Goal: Task Accomplishment & Management: Use online tool/utility

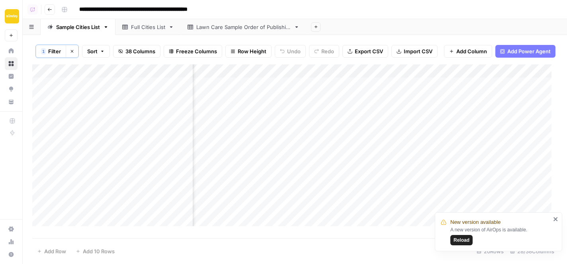
scroll to position [0, 537]
click at [412, 89] on div "Add Column" at bounding box center [294, 149] width 525 height 168
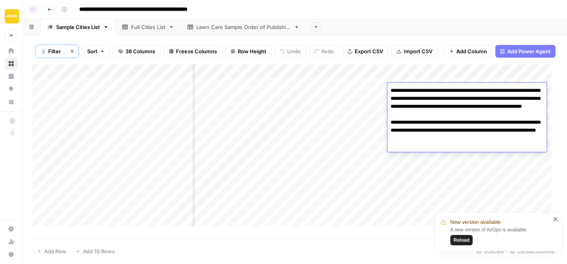
click at [412, 162] on div "Add Column" at bounding box center [294, 149] width 525 height 168
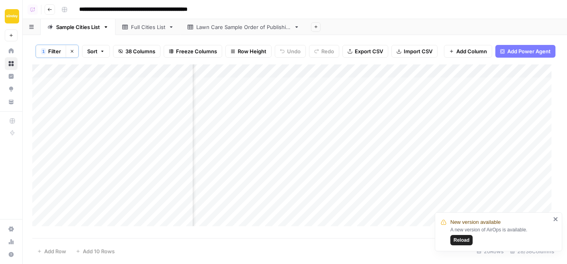
click at [420, 106] on div "Add Column" at bounding box center [294, 149] width 525 height 168
click at [423, 92] on div "Add Column" at bounding box center [294, 149] width 525 height 168
click at [328, 90] on div "Add Column" at bounding box center [294, 149] width 525 height 168
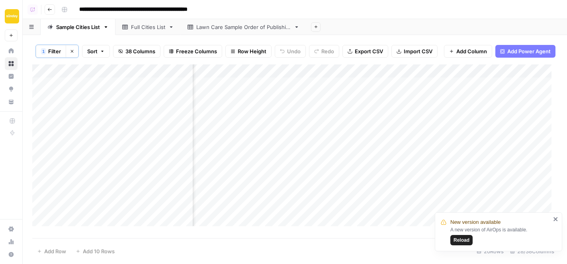
scroll to position [0, 0]
click at [376, 91] on div "Add Column" at bounding box center [294, 149] width 525 height 168
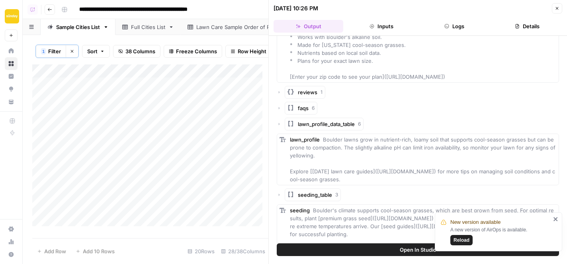
scroll to position [158, 0]
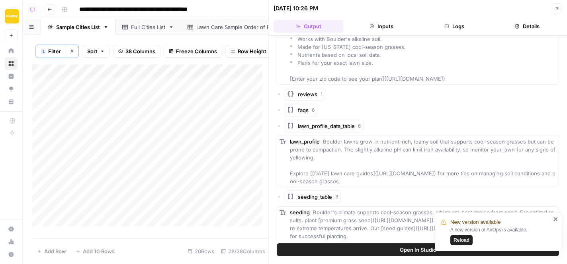
click at [278, 108] on icon "button" at bounding box center [279, 110] width 5 height 5
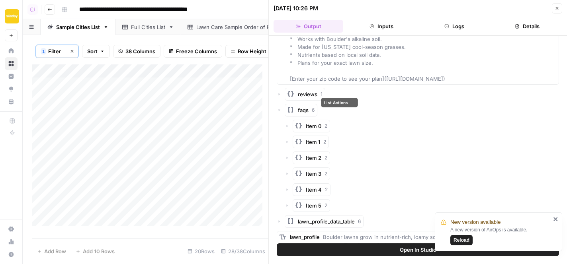
click at [308, 106] on span "faqs" at bounding box center [303, 110] width 11 height 8
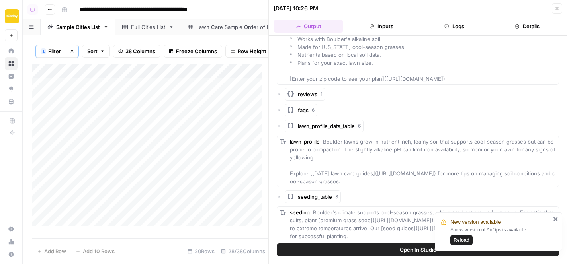
click at [308, 106] on span "faqs" at bounding box center [303, 110] width 11 height 8
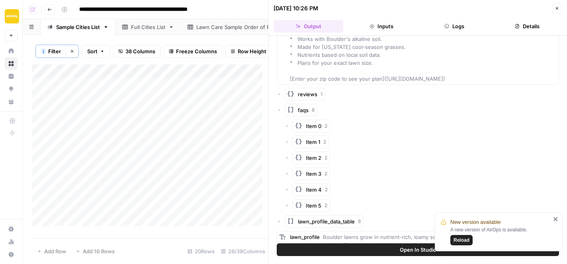
click at [288, 124] on icon "button" at bounding box center [287, 126] width 5 height 5
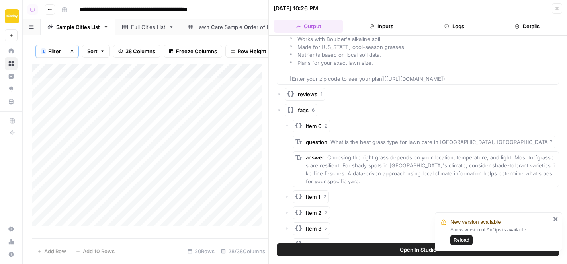
click at [288, 126] on icon "button" at bounding box center [287, 126] width 2 height 1
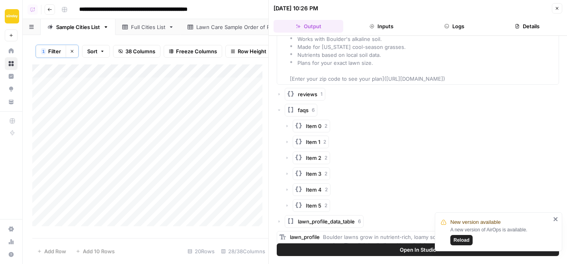
click at [287, 140] on icon "button" at bounding box center [287, 142] width 5 height 5
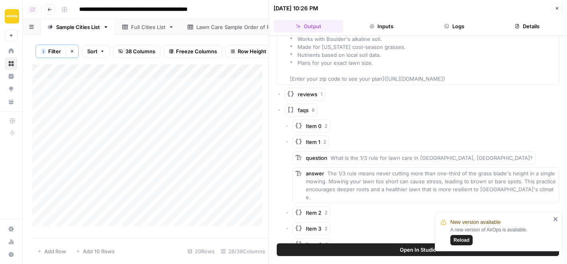
click at [287, 140] on icon "button" at bounding box center [287, 142] width 5 height 5
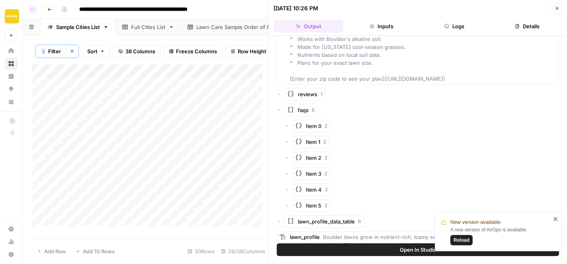
click at [287, 157] on icon "button" at bounding box center [287, 158] width 1 height 2
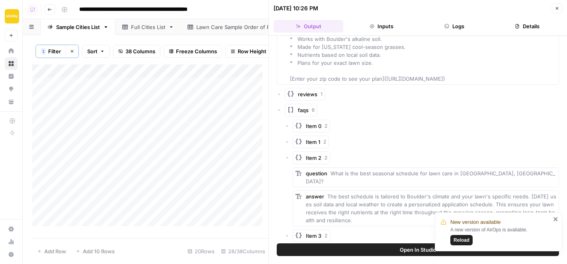
click at [287, 158] on icon "button" at bounding box center [287, 158] width 2 height 1
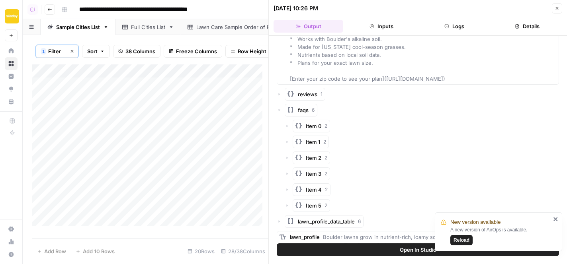
click at [286, 169] on div "Item 3 2" at bounding box center [422, 174] width 274 height 13
click at [286, 172] on icon "button" at bounding box center [287, 174] width 5 height 5
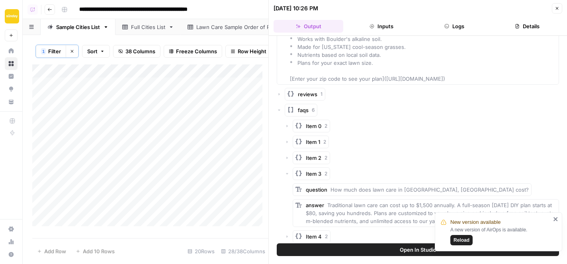
click at [286, 172] on icon "button" at bounding box center [287, 174] width 5 height 5
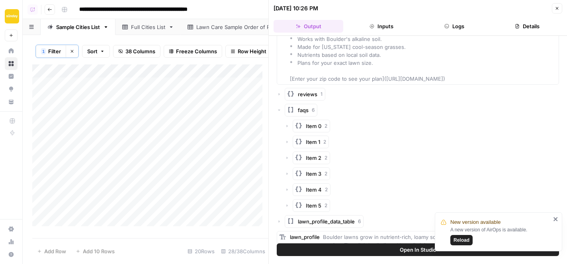
click at [287, 188] on icon "button" at bounding box center [287, 190] width 5 height 5
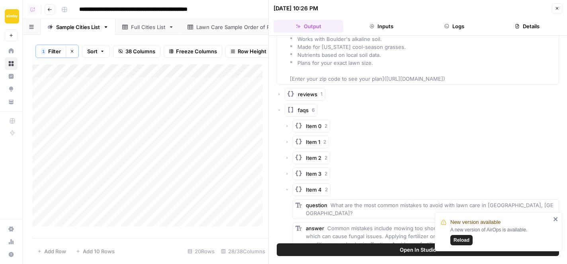
click at [287, 188] on icon "button" at bounding box center [287, 190] width 5 height 5
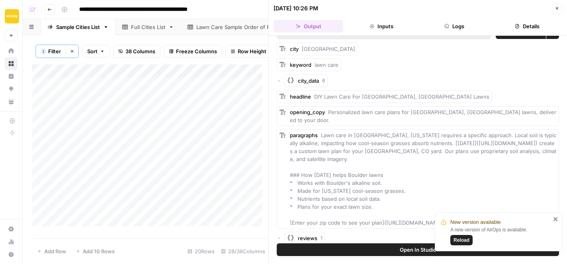
scroll to position [0, 0]
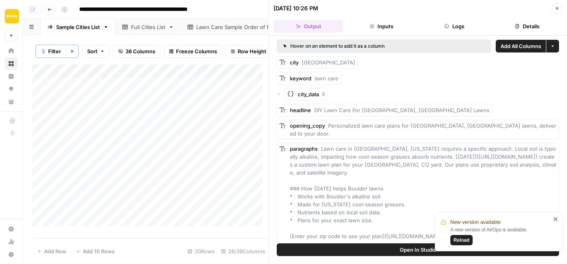
click at [556, 11] on button "Close" at bounding box center [557, 8] width 10 height 10
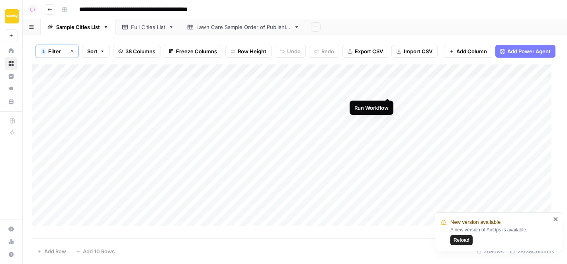
click at [388, 88] on div "Add Column" at bounding box center [294, 149] width 525 height 168
click at [322, 122] on div "Add Column" at bounding box center [294, 149] width 525 height 168
click at [378, 88] on div "Add Column" at bounding box center [294, 149] width 525 height 168
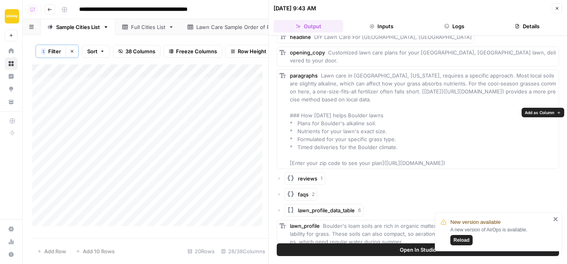
scroll to position [93, 0]
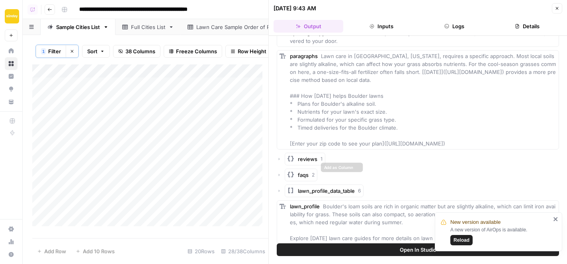
click at [281, 173] on icon "button" at bounding box center [279, 175] width 5 height 5
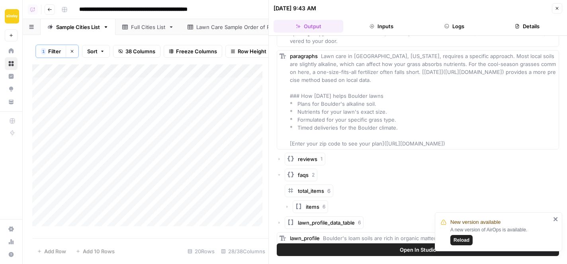
click at [286, 205] on icon "button" at bounding box center [287, 207] width 5 height 5
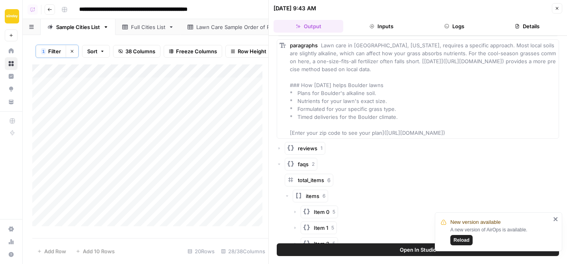
scroll to position [160, 0]
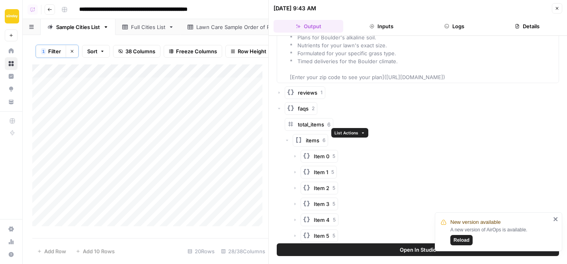
click at [309, 137] on span "items" at bounding box center [313, 141] width 14 height 8
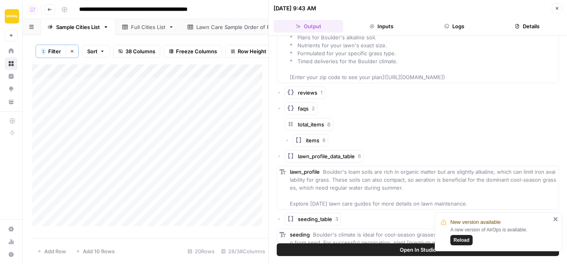
click at [309, 137] on span "items" at bounding box center [313, 141] width 14 height 8
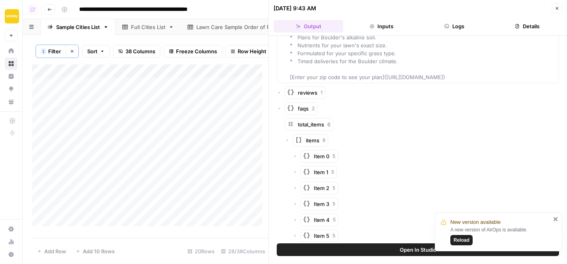
click at [286, 140] on icon "button" at bounding box center [287, 140] width 2 height 1
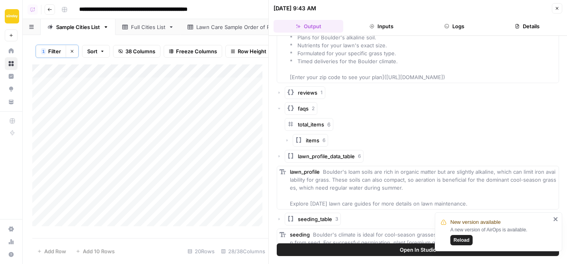
click at [557, 9] on icon "button" at bounding box center [557, 8] width 5 height 5
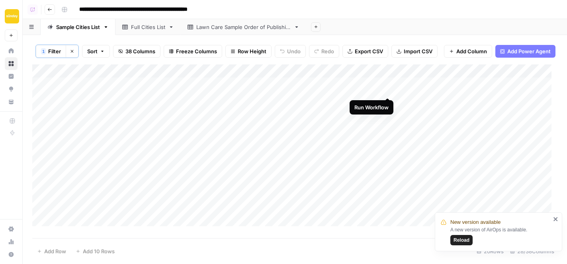
click at [387, 89] on div "Add Column" at bounding box center [294, 149] width 525 height 168
click at [389, 103] on div "Add Column" at bounding box center [294, 149] width 525 height 168
click at [397, 94] on div "Add Column" at bounding box center [294, 149] width 525 height 168
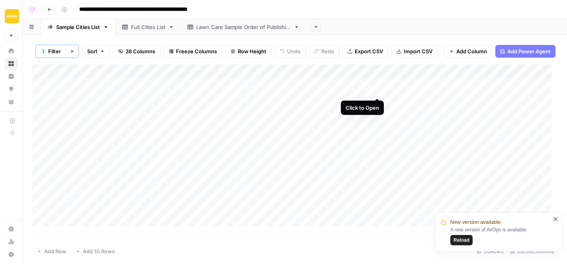
click at [376, 88] on div "Add Column" at bounding box center [294, 149] width 525 height 168
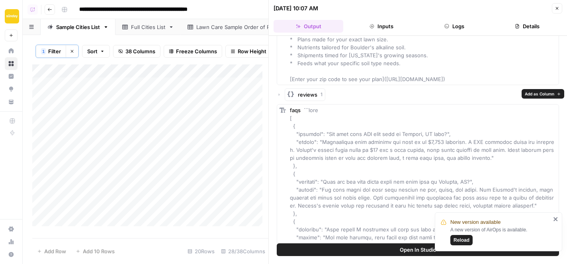
scroll to position [159, 0]
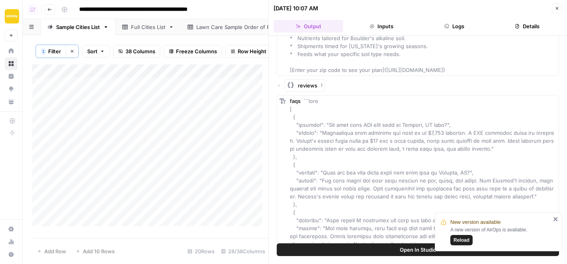
click at [556, 9] on icon "button" at bounding box center [557, 8] width 5 height 5
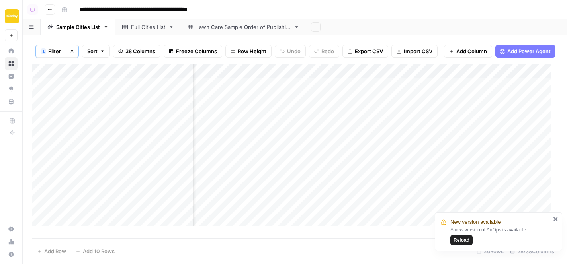
scroll to position [0, 569]
click at [361, 110] on div "Add Column" at bounding box center [294, 149] width 525 height 168
click at [385, 89] on div "Add Column" at bounding box center [294, 149] width 525 height 168
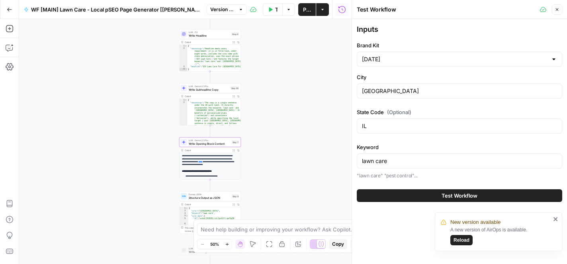
click at [558, 9] on icon "button" at bounding box center [557, 9] width 5 height 5
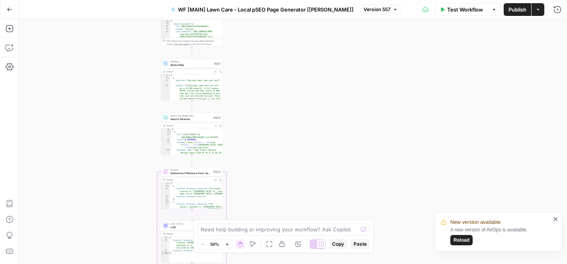
click at [195, 65] on span "Write FAQs" at bounding box center [190, 65] width 41 height 4
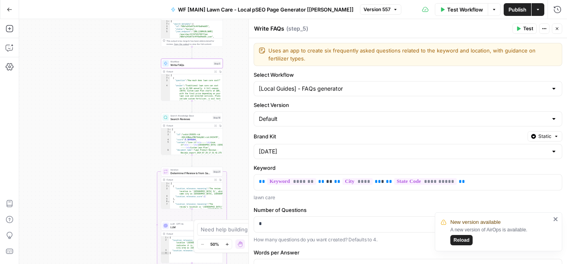
scroll to position [136, 0]
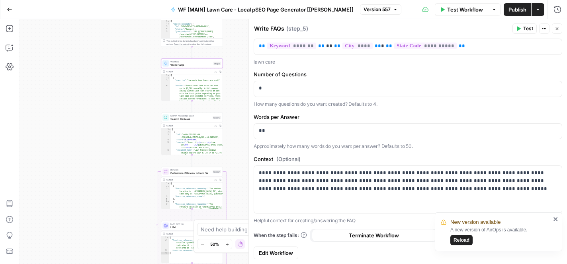
click at [266, 255] on span "Edit Workflow" at bounding box center [276, 253] width 34 height 8
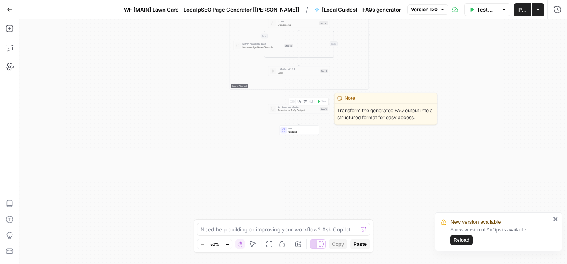
click at [307, 110] on span "Transform FAQ Output" at bounding box center [298, 110] width 41 height 4
click at [292, 102] on div at bounding box center [292, 101] width 5 height 3
click at [294, 109] on span "Transform FAQ Output" at bounding box center [298, 110] width 41 height 4
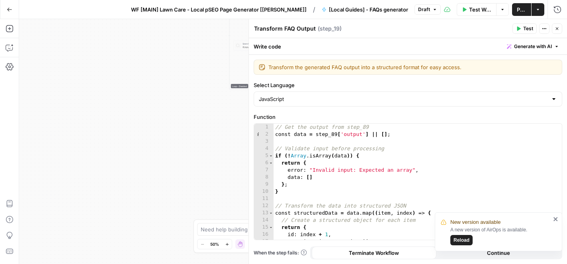
click at [559, 27] on icon "button" at bounding box center [557, 28] width 5 height 5
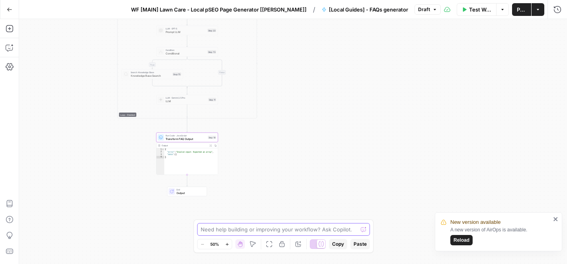
drag, startPoint x: 338, startPoint y: 91, endPoint x: 226, endPoint y: 120, distance: 115.9
click at [226, 120] on div "true true true false false false Workflow Set Inputs Inputs Get Knowledge Base …" at bounding box center [293, 141] width 548 height 245
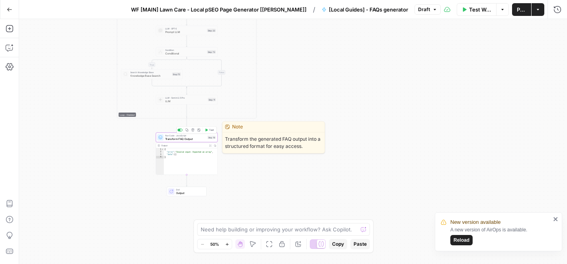
click at [202, 136] on span "Run Code · JavaScript" at bounding box center [185, 135] width 41 height 3
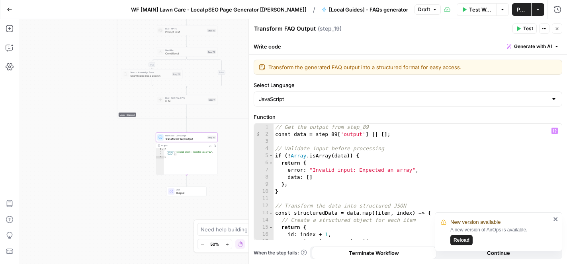
type textarea "**********"
click at [404, 134] on div "// Get the output from step_89 const data = step_89 [ 'output' ] || [ ] ; // Va…" at bounding box center [415, 189] width 282 height 131
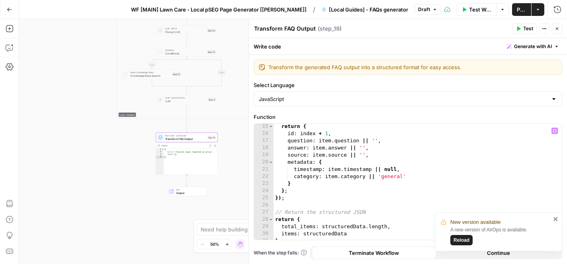
scroll to position [106, 0]
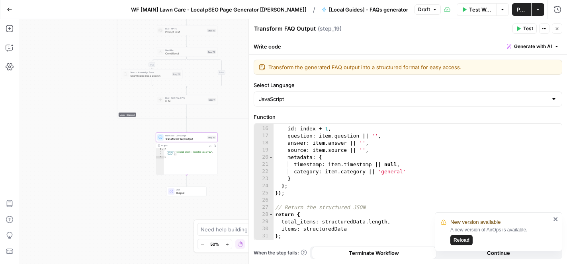
click at [526, 29] on span "Test" at bounding box center [528, 28] width 10 height 7
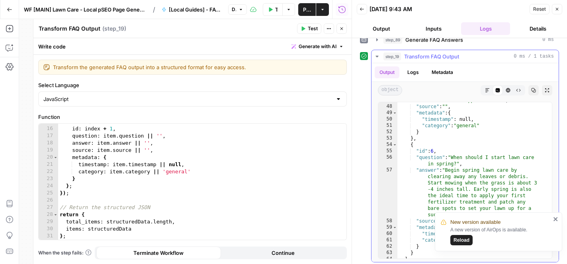
scroll to position [112, 0]
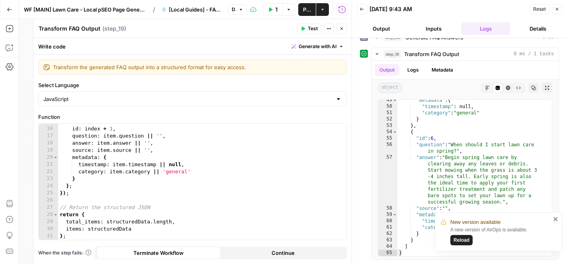
click at [556, 10] on icon "button" at bounding box center [557, 9] width 5 height 5
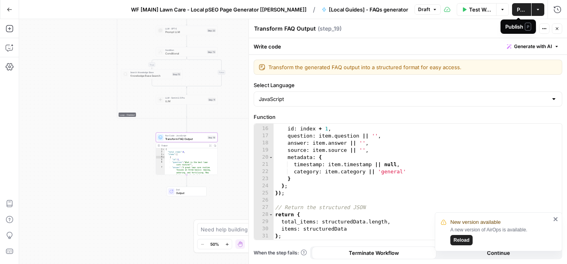
click at [517, 12] on span "Publish" at bounding box center [522, 10] width 10 height 8
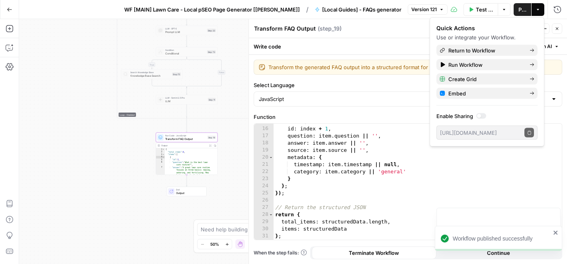
click at [558, 28] on icon "button" at bounding box center [557, 28] width 5 height 5
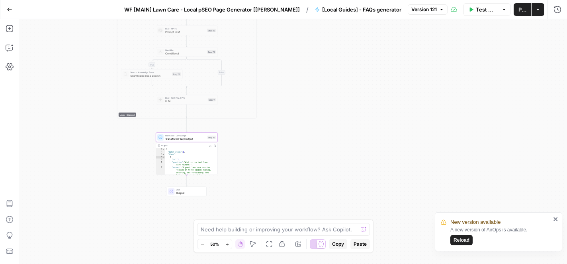
click at [439, 10] on icon "button" at bounding box center [441, 9] width 5 height 5
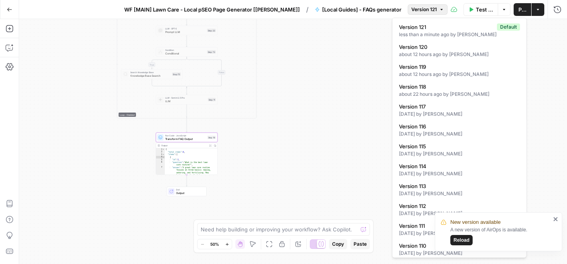
click at [555, 45] on div "true true true false false false Workflow Set Inputs Inputs Get Knowledge Base …" at bounding box center [293, 141] width 548 height 245
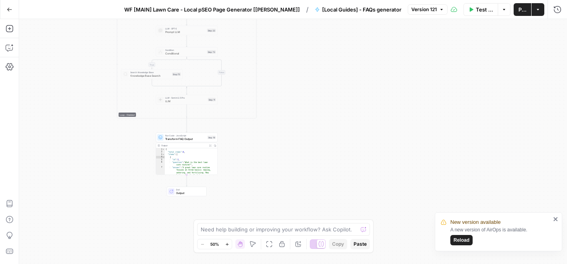
click at [13, 4] on button "Go Back" at bounding box center [9, 9] width 14 height 14
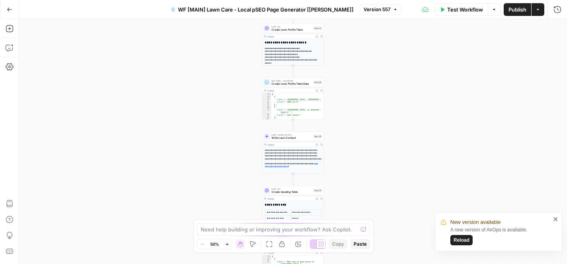
click at [514, 10] on span "Publish" at bounding box center [518, 10] width 18 height 8
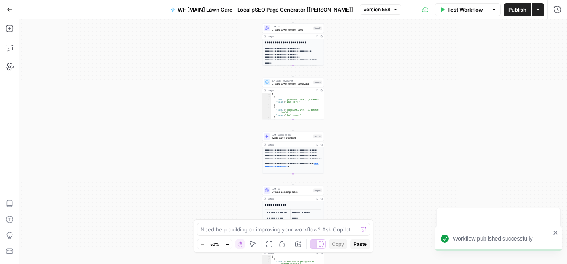
click at [464, 12] on span "Test Workflow" at bounding box center [465, 10] width 36 height 8
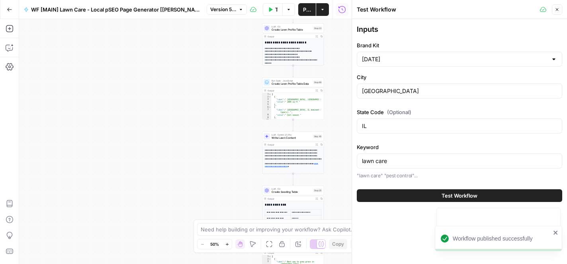
click at [426, 198] on button "Test Workflow" at bounding box center [459, 196] width 205 height 13
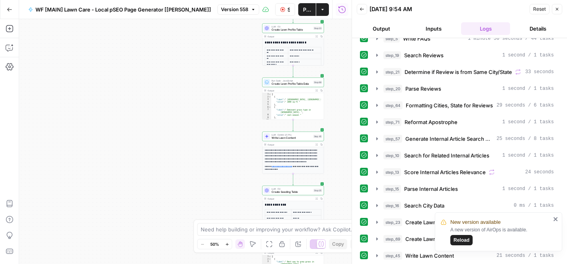
scroll to position [211, 0]
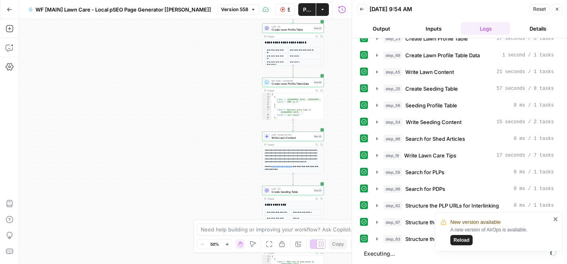
click at [556, 219] on icon "close" at bounding box center [556, 219] width 6 height 6
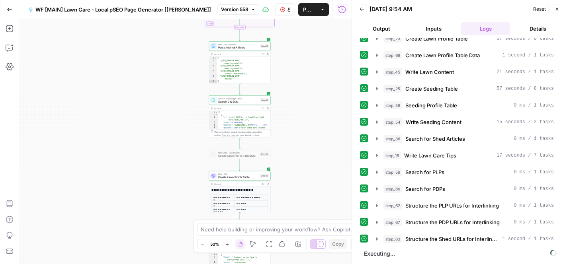
drag, startPoint x: 332, startPoint y: 74, endPoint x: 279, endPoint y: 222, distance: 157.1
click at [279, 222] on body "Sunday Lawn Care New Home Browse Insights Opportunities Your Data Recent Grids …" at bounding box center [283, 132] width 567 height 264
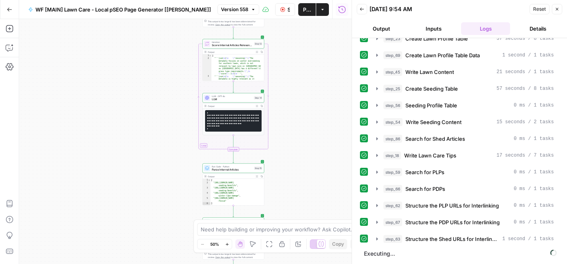
drag, startPoint x: 306, startPoint y: 92, endPoint x: 299, endPoint y: 215, distance: 122.4
click at [299, 215] on div "Workflow Set Inputs Inputs Google Search Google search for keywords Step 3 Outp…" at bounding box center [185, 141] width 333 height 245
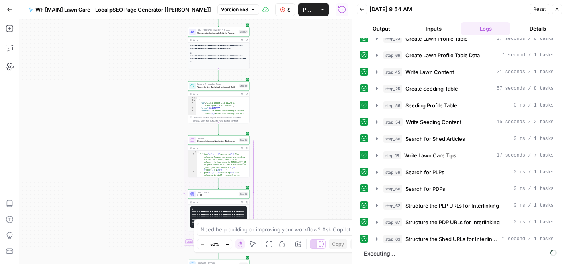
drag, startPoint x: 287, startPoint y: 163, endPoint x: 287, endPoint y: 186, distance: 23.1
click at [287, 186] on div "Workflow Set Inputs Inputs Google Search Google search for keywords Step 3 Outp…" at bounding box center [185, 141] width 333 height 245
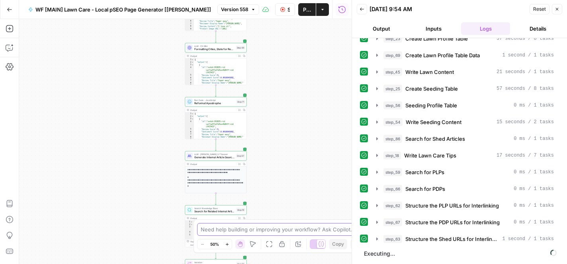
drag, startPoint x: 292, startPoint y: 105, endPoint x: 289, endPoint y: 229, distance: 124.3
click at [289, 229] on body "Sunday Lawn Care New Home Browse Insights Opportunities Your Data Recent Grids …" at bounding box center [283, 132] width 567 height 264
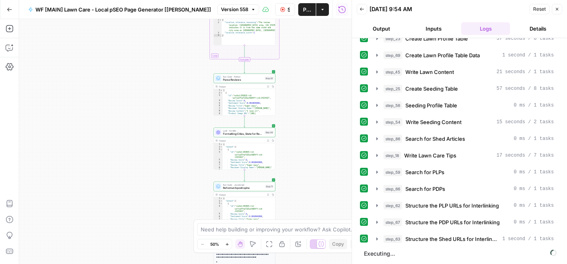
drag, startPoint x: 281, startPoint y: 136, endPoint x: 308, endPoint y: 218, distance: 86.4
click at [308, 218] on div "Workflow Set Inputs Inputs Google Search Google search for keywords Step 3 Outp…" at bounding box center [185, 141] width 333 height 245
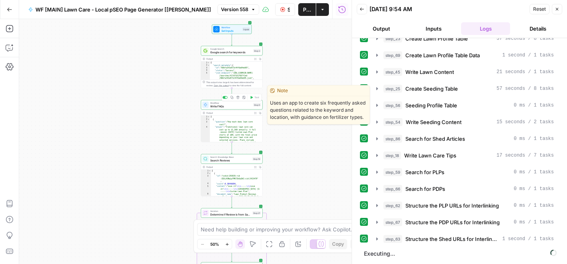
click at [240, 107] on span "Write FAQs" at bounding box center [230, 106] width 41 height 4
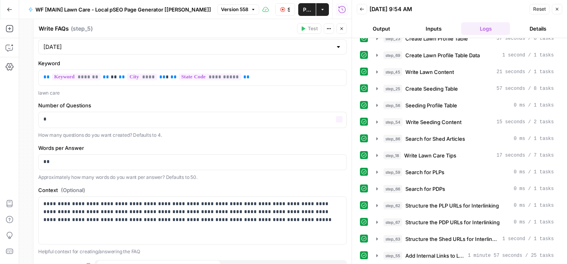
scroll to position [136, 0]
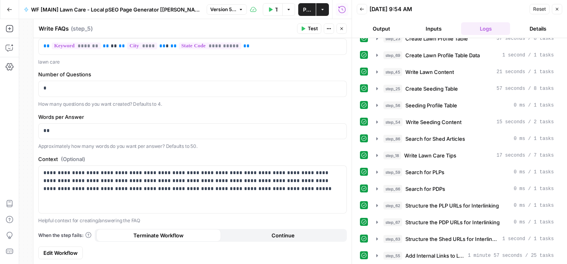
click at [275, 12] on span "Test Workflow" at bounding box center [276, 10] width 2 height 8
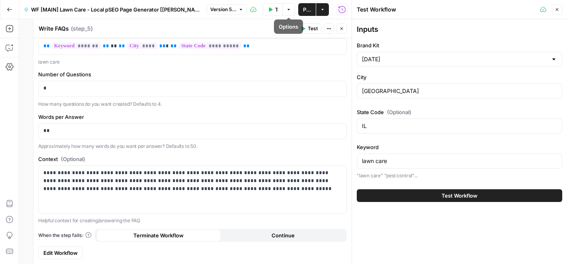
click at [272, 10] on icon "button" at bounding box center [271, 9] width 4 height 4
click at [468, 192] on span "Test Workflow" at bounding box center [460, 196] width 36 height 8
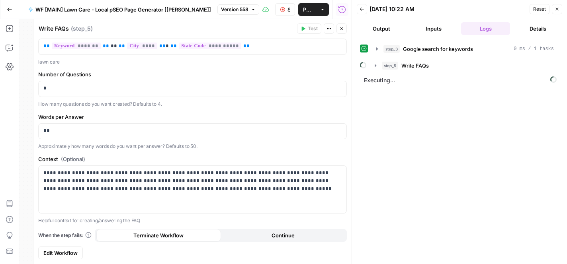
click at [341, 31] on button "Close" at bounding box center [342, 28] width 10 height 10
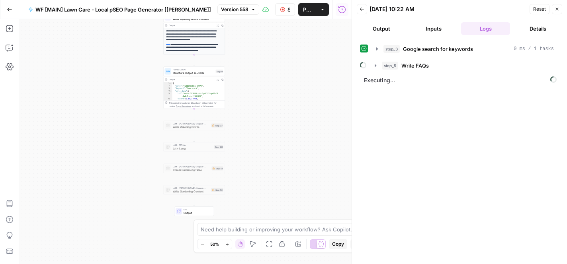
click at [192, 211] on span "Output" at bounding box center [197, 213] width 27 height 4
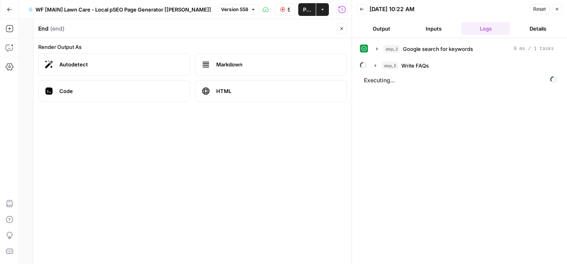
click at [343, 31] on button "Close" at bounding box center [342, 28] width 10 height 10
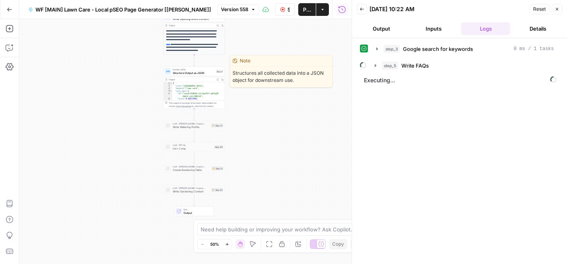
click at [196, 74] on span "Structure Output as JSON" at bounding box center [193, 73] width 41 height 4
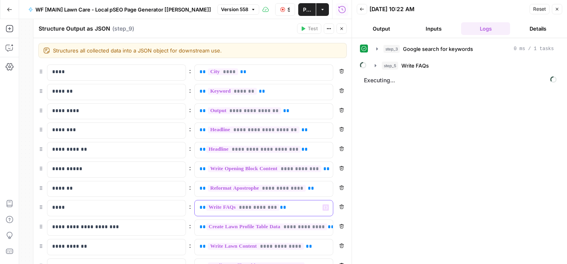
click at [302, 206] on p "**********" at bounding box center [258, 208] width 116 height 8
click at [324, 208] on icon "button" at bounding box center [326, 208] width 4 height 4
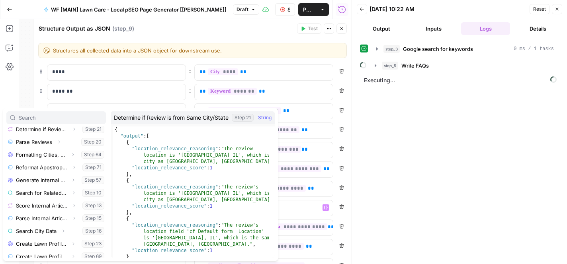
scroll to position [70, 0]
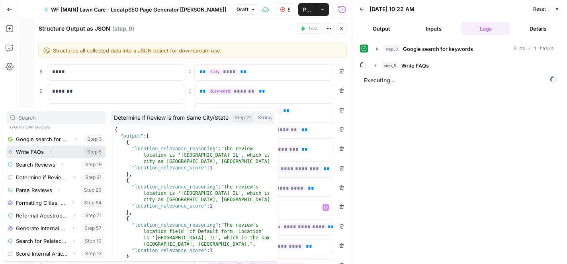
click at [50, 152] on icon "button" at bounding box center [51, 152] width 2 height 3
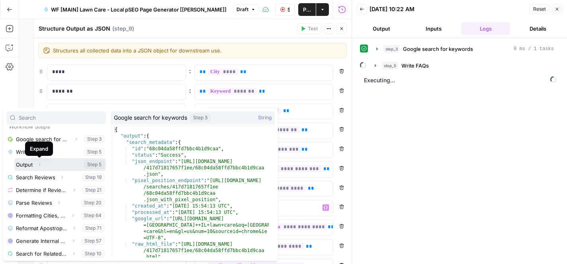
click at [40, 165] on icon "button" at bounding box center [39, 164] width 5 height 5
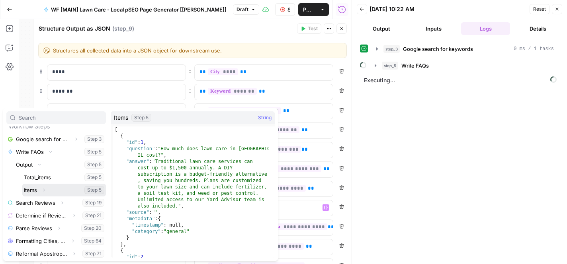
click at [34, 192] on button "Select variable Items" at bounding box center [64, 190] width 84 height 13
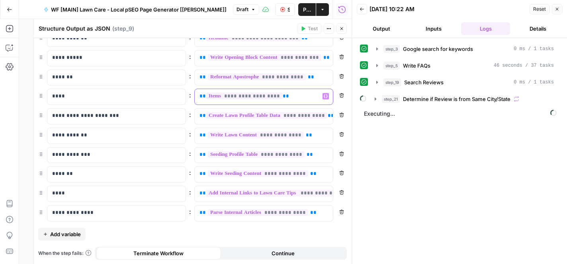
scroll to position [0, 0]
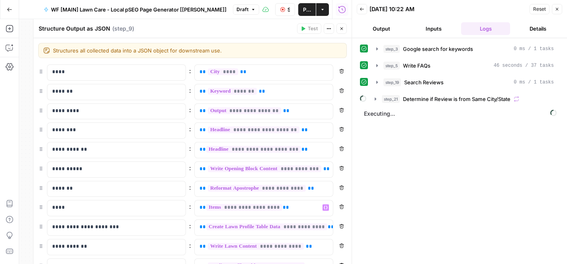
click at [557, 14] on button "Close" at bounding box center [557, 9] width 10 height 10
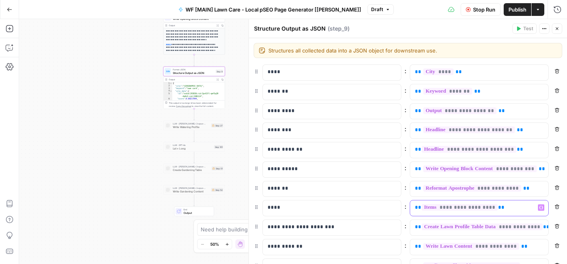
click at [505, 203] on div "**********" at bounding box center [472, 209] width 125 height 16
click at [481, 6] on span "Stop Run" at bounding box center [484, 10] width 22 height 8
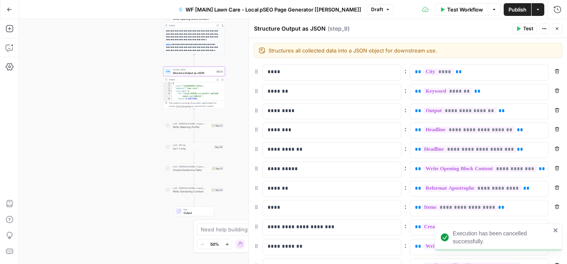
click at [527, 27] on span "Test" at bounding box center [528, 28] width 10 height 7
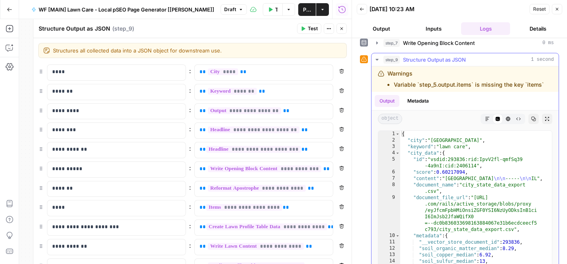
scroll to position [472, 0]
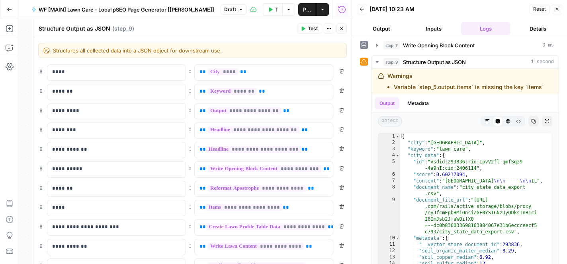
click at [343, 28] on icon "button" at bounding box center [341, 28] width 5 height 5
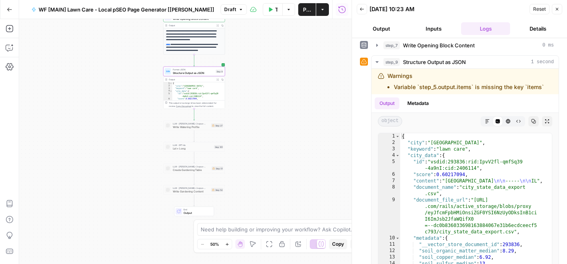
click at [556, 11] on icon "button" at bounding box center [557, 9] width 5 height 5
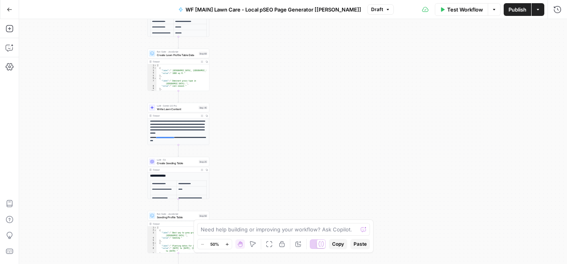
click at [469, 6] on span "Test Workflow" at bounding box center [465, 10] width 36 height 8
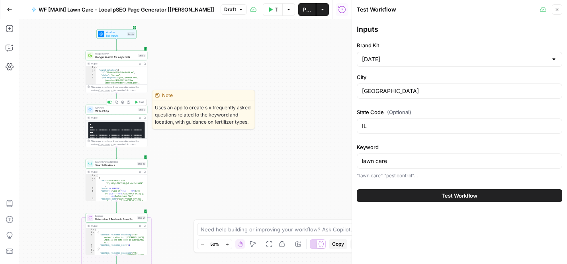
click at [137, 102] on icon "button" at bounding box center [136, 102] width 2 height 3
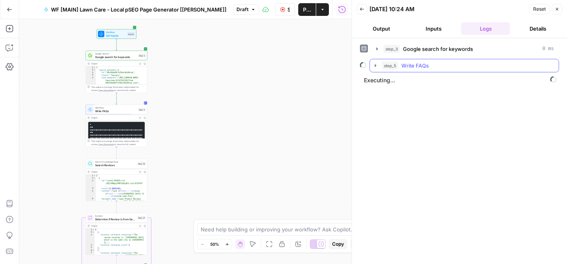
click at [376, 65] on icon "button" at bounding box center [376, 65] width 2 height 3
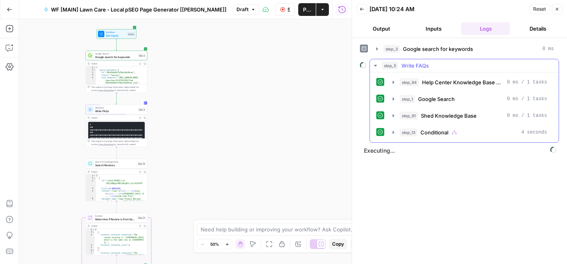
click at [376, 66] on icon "button" at bounding box center [375, 66] width 6 height 6
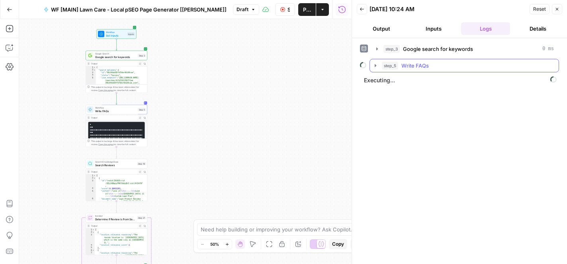
click at [373, 67] on icon "button" at bounding box center [375, 66] width 6 height 6
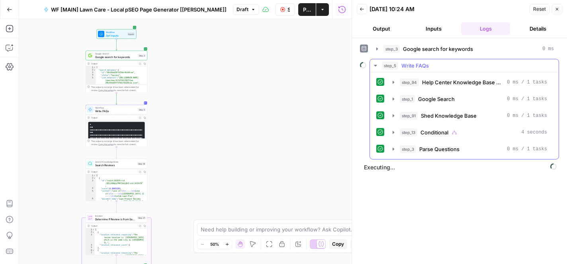
click at [373, 67] on icon "button" at bounding box center [375, 66] width 6 height 6
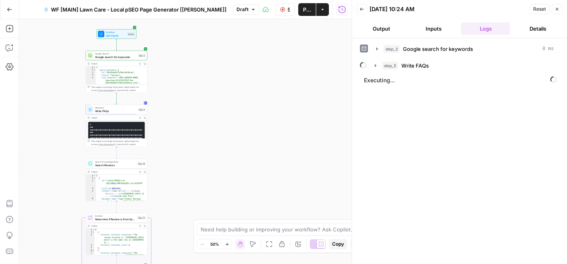
click at [439, 29] on button "Inputs" at bounding box center [433, 28] width 49 height 13
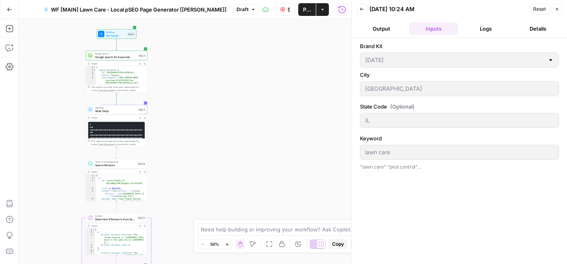
click at [385, 29] on button "Output" at bounding box center [381, 28] width 49 height 13
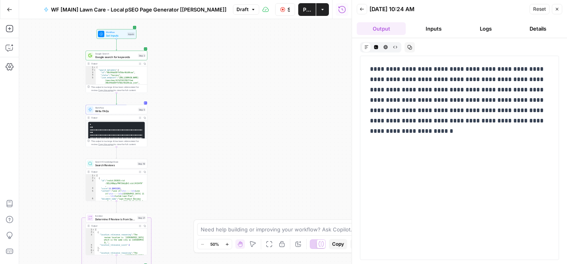
click at [481, 25] on button "Logs" at bounding box center [485, 28] width 49 height 13
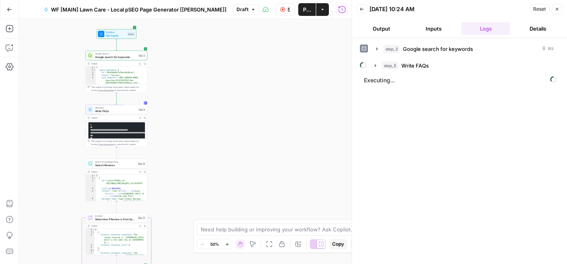
click at [385, 28] on button "Output" at bounding box center [381, 28] width 49 height 13
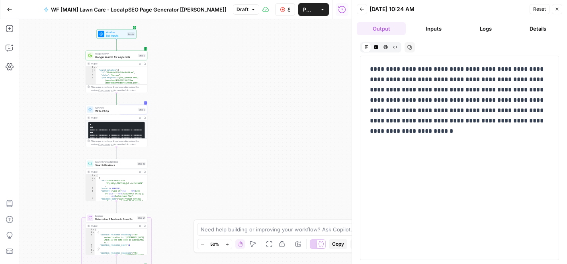
click at [427, 28] on button "Inputs" at bounding box center [433, 28] width 49 height 13
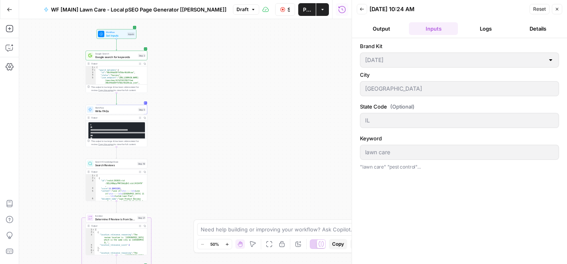
click at [478, 28] on button "Logs" at bounding box center [485, 28] width 49 height 13
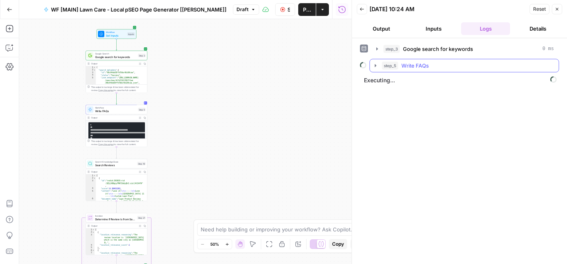
click at [376, 65] on icon "button" at bounding box center [376, 65] width 2 height 3
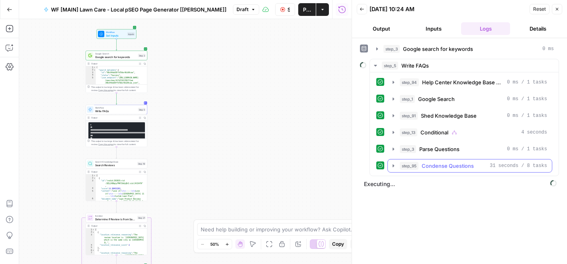
click at [392, 163] on icon "button" at bounding box center [393, 166] width 6 height 6
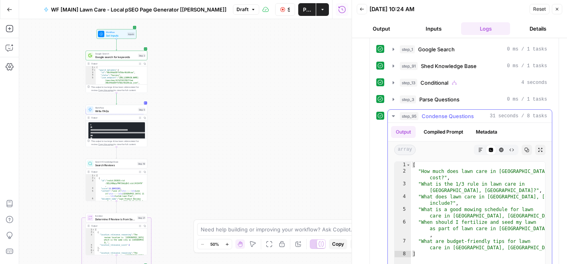
scroll to position [43, 0]
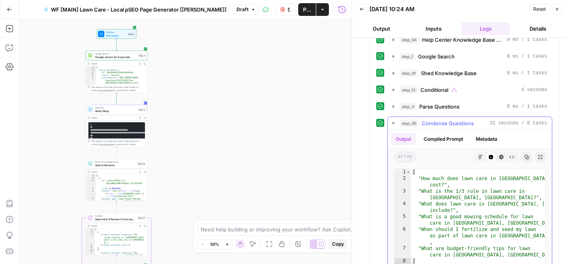
click at [395, 123] on icon "button" at bounding box center [393, 123] width 6 height 6
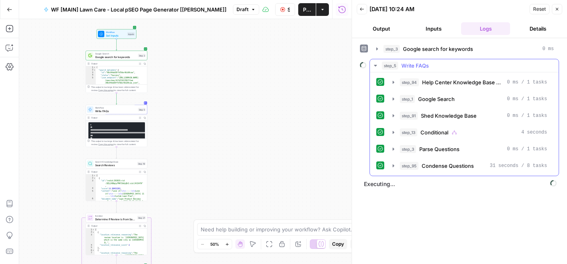
scroll to position [0, 0]
click at [375, 65] on icon "button" at bounding box center [375, 66] width 6 height 6
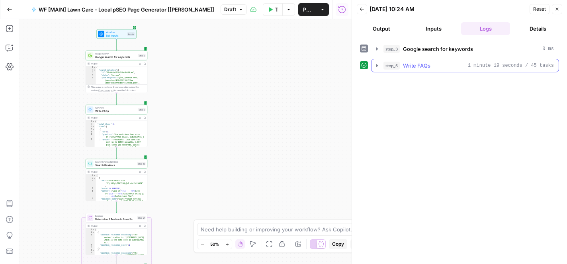
click at [377, 65] on icon "button" at bounding box center [377, 66] width 6 height 6
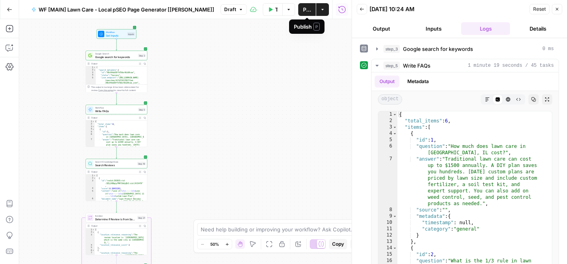
click at [304, 8] on span "Publish" at bounding box center [307, 10] width 8 height 8
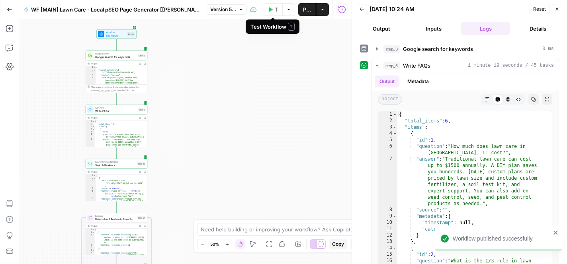
click at [269, 10] on icon "button" at bounding box center [271, 9] width 4 height 4
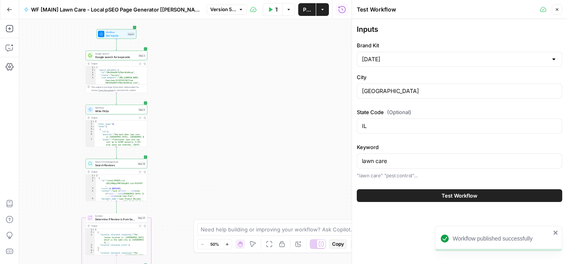
click at [476, 200] on button "Test Workflow" at bounding box center [459, 196] width 205 height 13
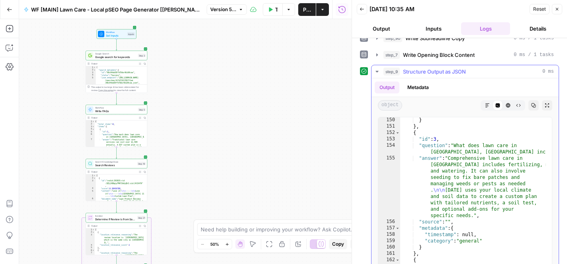
scroll to position [1925, 0]
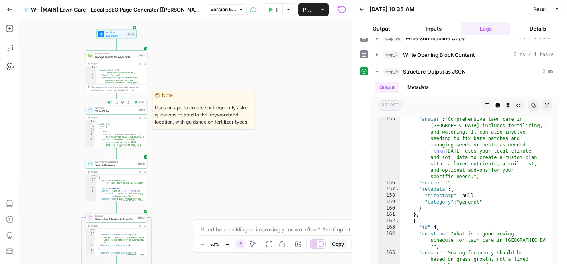
click at [117, 110] on span "Write FAQs" at bounding box center [115, 111] width 41 height 4
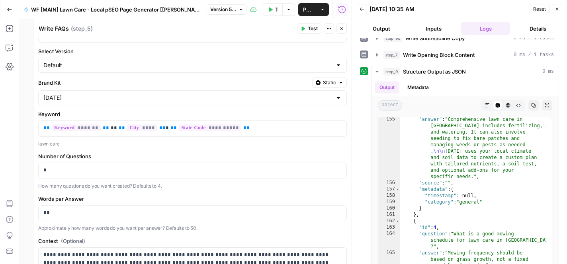
scroll to position [0, 0]
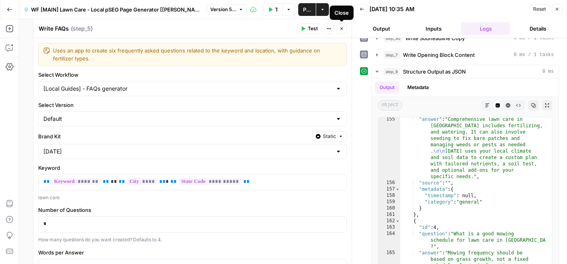
click at [344, 28] on icon "button" at bounding box center [341, 28] width 5 height 5
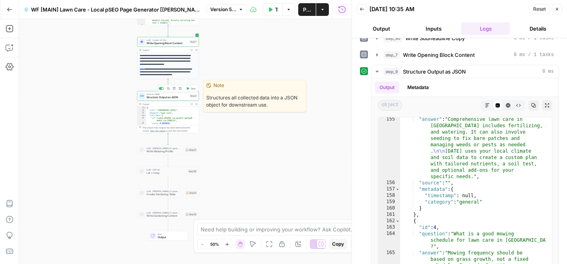
click at [160, 95] on span "Format JSON" at bounding box center [167, 94] width 41 height 3
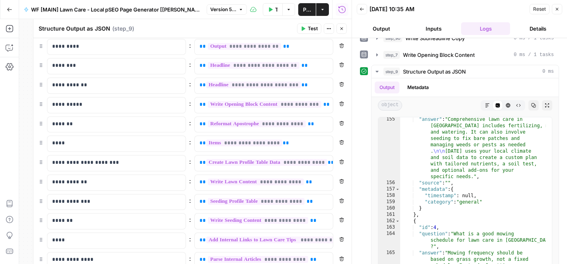
scroll to position [101, 0]
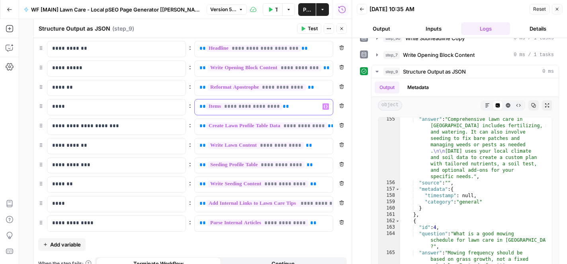
click at [292, 109] on p "**********" at bounding box center [258, 107] width 116 height 8
click at [319, 110] on div "“/” to reference Variables Menu" at bounding box center [264, 108] width 138 height 16
click at [324, 106] on icon "button" at bounding box center [326, 107] width 4 height 4
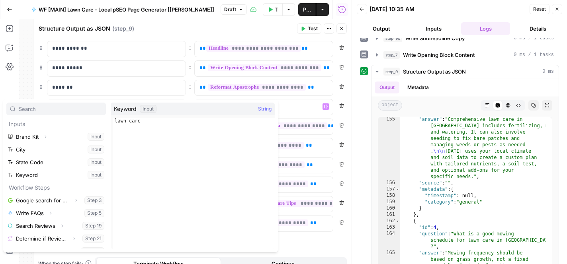
scroll to position [10, 0]
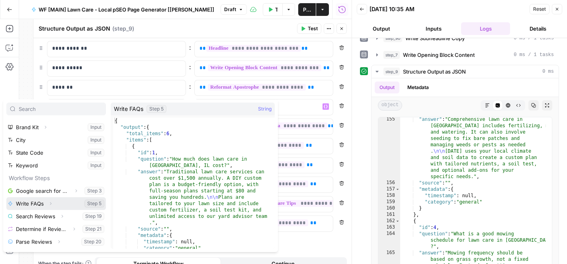
click at [49, 204] on icon "button" at bounding box center [50, 204] width 5 height 5
click at [41, 218] on icon "button" at bounding box center [39, 216] width 5 height 5
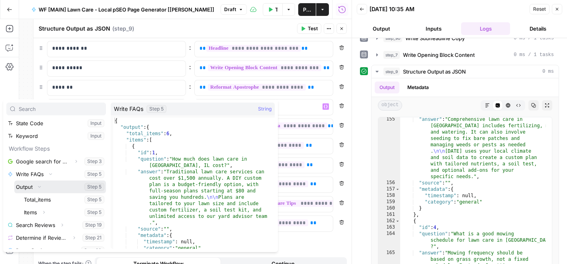
scroll to position [41, 0]
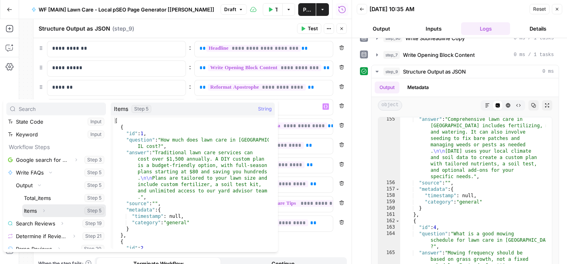
click at [34, 211] on button "Select variable Items" at bounding box center [64, 211] width 84 height 13
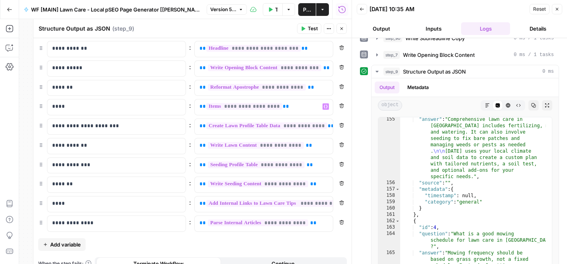
click at [342, 31] on icon "button" at bounding box center [341, 28] width 5 height 5
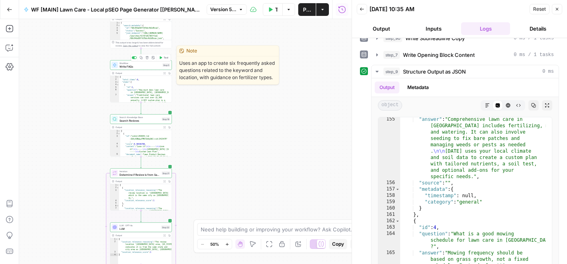
click at [150, 64] on span "Workflow" at bounding box center [139, 63] width 41 height 3
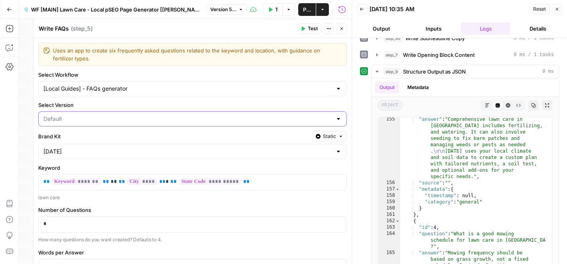
click at [135, 118] on input "Select Version" at bounding box center [187, 119] width 289 height 8
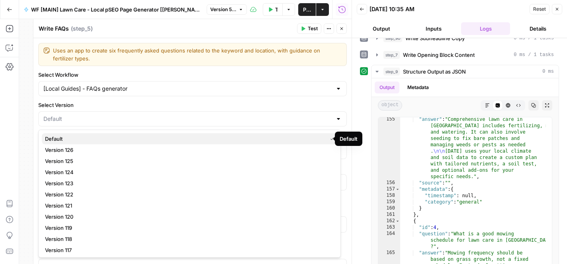
click at [121, 137] on span "Default" at bounding box center [184, 139] width 279 height 8
type input "Default"
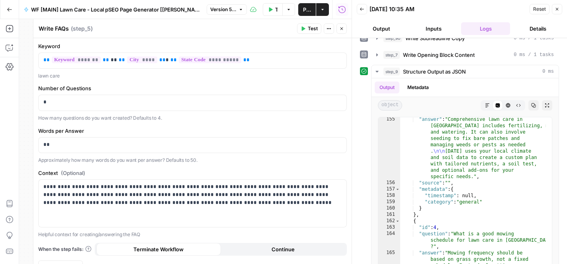
scroll to position [136, 0]
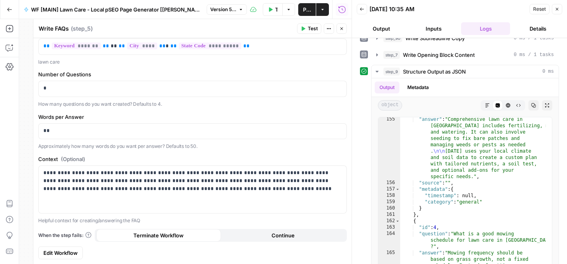
click at [305, 30] on icon "button" at bounding box center [303, 28] width 5 height 5
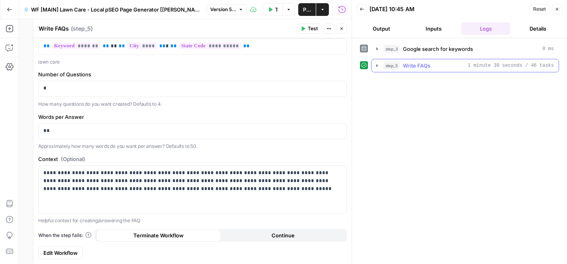
click at [378, 66] on icon "button" at bounding box center [377, 66] width 6 height 6
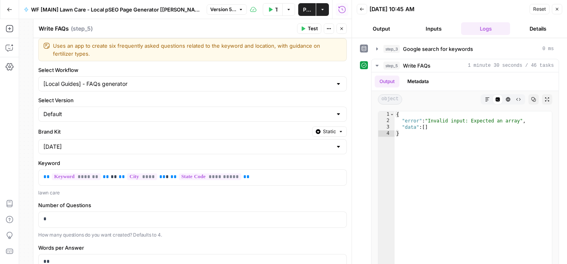
scroll to position [0, 0]
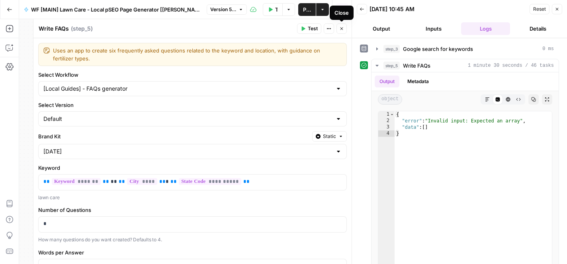
click at [315, 29] on span "Test" at bounding box center [313, 28] width 10 height 7
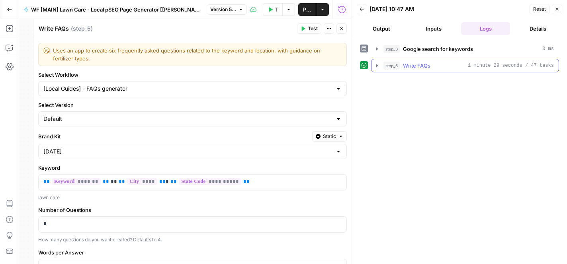
click at [378, 67] on icon "button" at bounding box center [377, 66] width 6 height 6
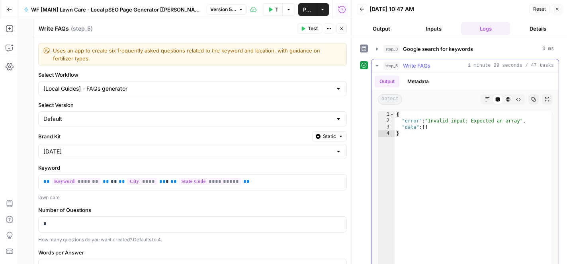
click at [378, 67] on icon "button" at bounding box center [377, 66] width 6 height 6
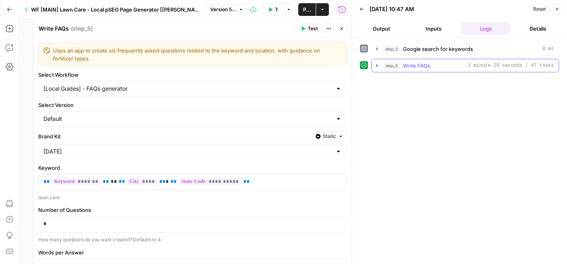
click at [377, 65] on icon "button" at bounding box center [377, 65] width 2 height 3
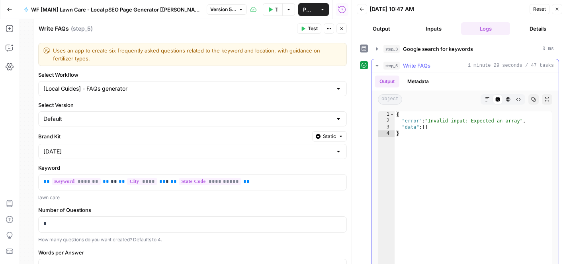
click at [377, 65] on icon "button" at bounding box center [377, 66] width 3 height 2
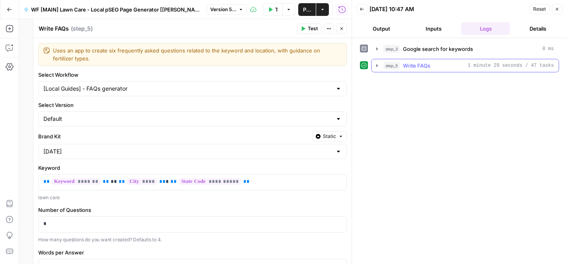
click at [377, 65] on icon "button" at bounding box center [377, 65] width 2 height 3
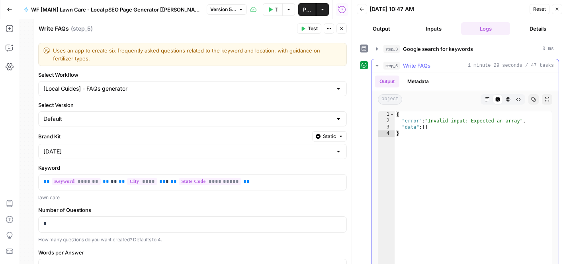
click at [377, 65] on icon "button" at bounding box center [377, 66] width 3 height 2
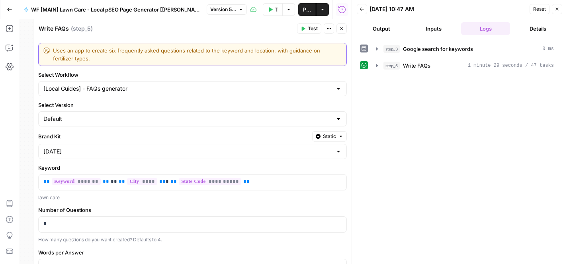
click at [84, 50] on textarea "Uses an app to create six frequently asked questions related to the keyword and…" at bounding box center [197, 55] width 289 height 16
click at [129, 57] on textarea "Uses a workflow to create six frequently asked questions related to the keyword…" at bounding box center [197, 55] width 289 height 16
drag, startPoint x: 204, startPoint y: 60, endPoint x: 195, endPoint y: 49, distance: 14.4
click at [195, 49] on textarea "Uses a workflow to create six frequently asked questions related to the keyword…" at bounding box center [197, 55] width 289 height 16
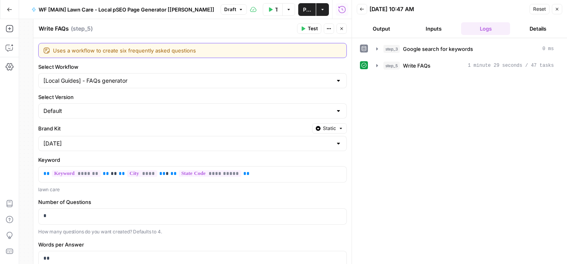
type textarea "Uses a workflow to create six frequently asked questions"
click at [340, 42] on form "**********" at bounding box center [192, 215] width 318 height 354
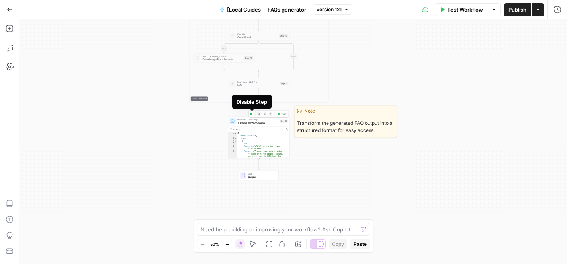
click at [254, 114] on div at bounding box center [253, 114] width 2 height 2
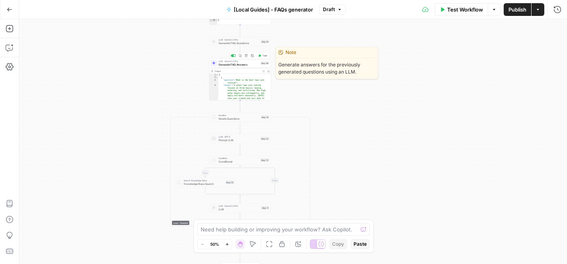
click at [230, 65] on span "Generate FAQ Answers" at bounding box center [239, 65] width 40 height 4
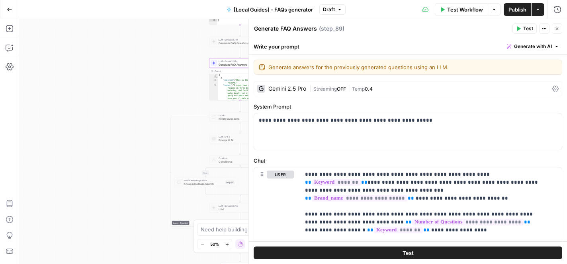
click at [388, 84] on div "Gemini 2.5 Pro | Streaming OFF | Temp 0.4" at bounding box center [408, 88] width 309 height 15
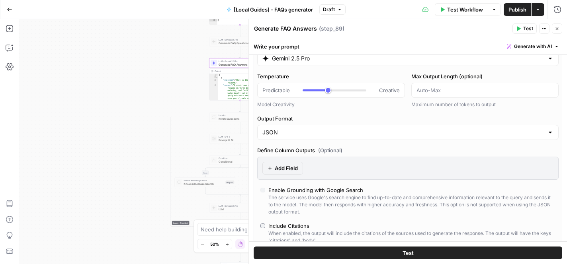
scroll to position [82, 0]
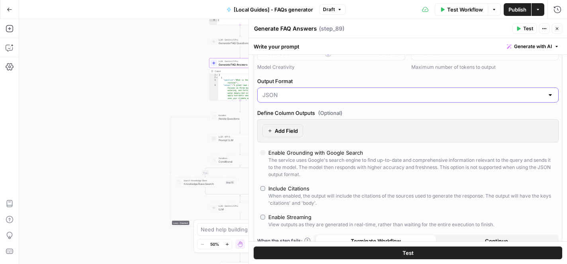
click at [356, 94] on input "Output Format" at bounding box center [403, 95] width 282 height 8
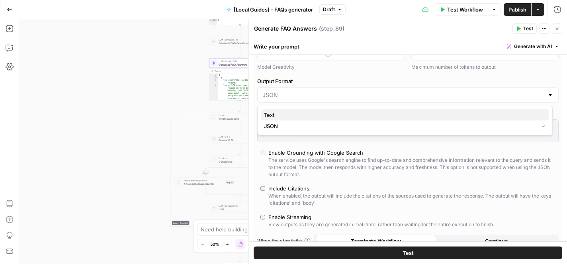
click at [337, 114] on span "Text" at bounding box center [403, 115] width 279 height 8
type input "Text"
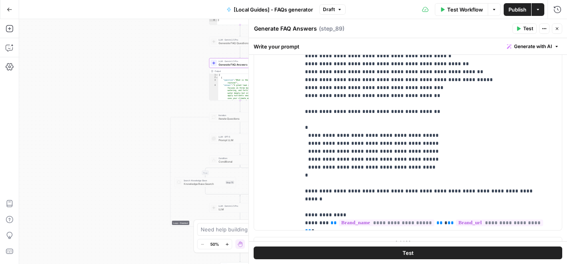
scroll to position [885, 0]
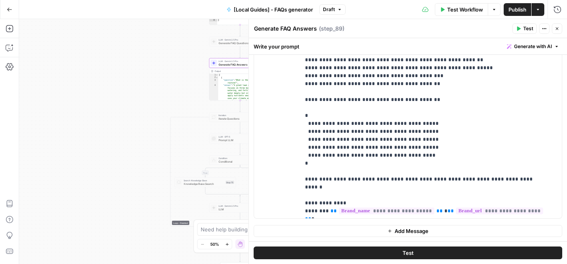
click at [411, 250] on button "Test" at bounding box center [408, 253] width 309 height 13
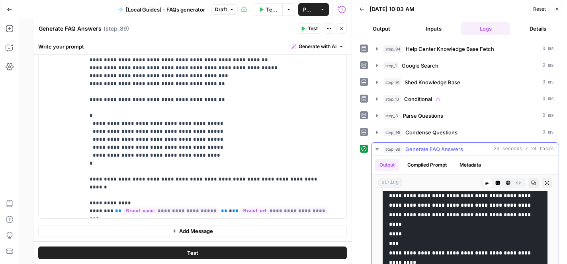
scroll to position [95, 0]
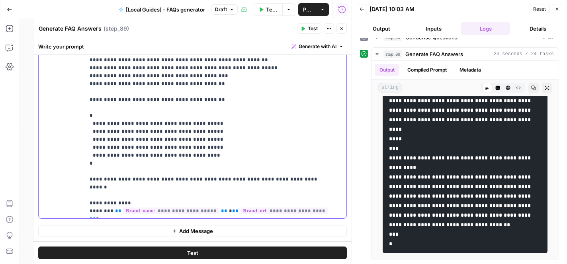
click at [308, 8] on span "Publish" at bounding box center [307, 10] width 8 height 8
click at [274, 11] on span "Test Workflow" at bounding box center [275, 10] width 4 height 8
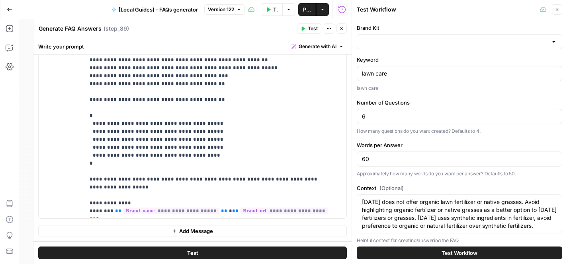
type input "Sunday"
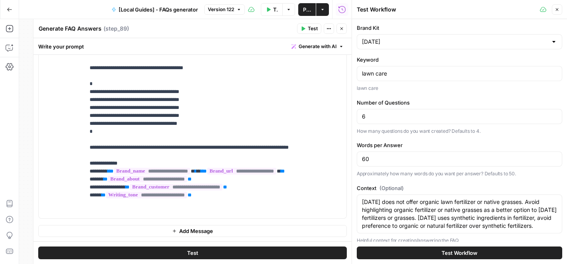
click at [432, 254] on button "Test Workflow" at bounding box center [459, 253] width 205 height 13
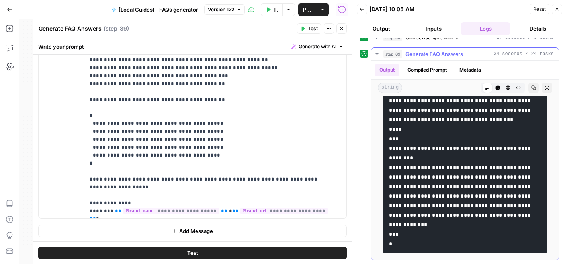
scroll to position [604, 0]
drag, startPoint x: 274, startPoint y: 165, endPoint x: 241, endPoint y: 164, distance: 32.7
drag, startPoint x: 301, startPoint y: 163, endPoint x: 277, endPoint y: 164, distance: 24.7
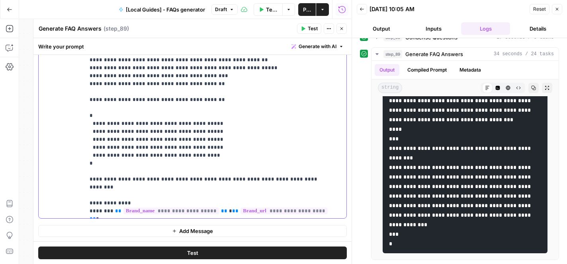
drag, startPoint x: 170, startPoint y: 83, endPoint x: 159, endPoint y: 83, distance: 11.2
drag, startPoint x: 143, startPoint y: 84, endPoint x: 114, endPoint y: 84, distance: 29.1
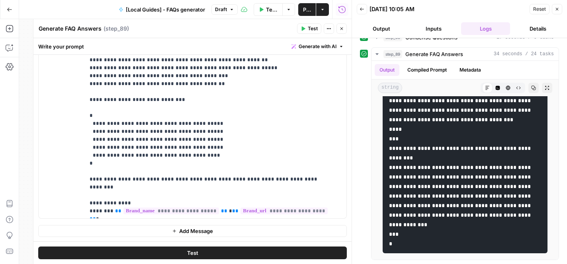
click at [307, 26] on button "Test" at bounding box center [309, 28] width 24 height 10
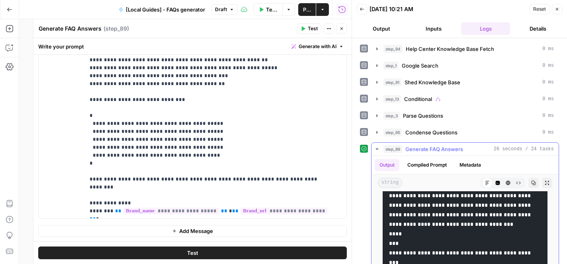
scroll to position [114, 0]
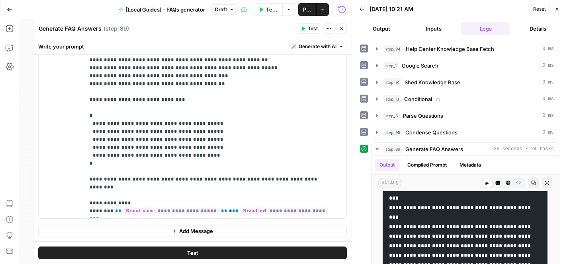
click at [307, 11] on span "Publish" at bounding box center [307, 10] width 8 height 8
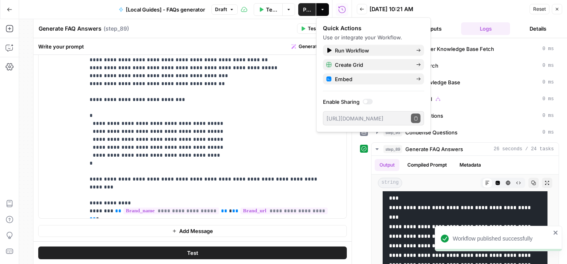
click at [303, 30] on icon "button" at bounding box center [303, 28] width 5 height 5
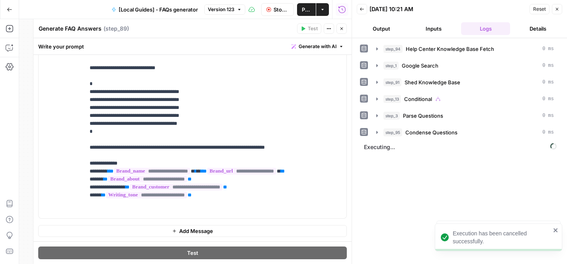
click at [558, 13] on button "Close" at bounding box center [557, 9] width 10 height 10
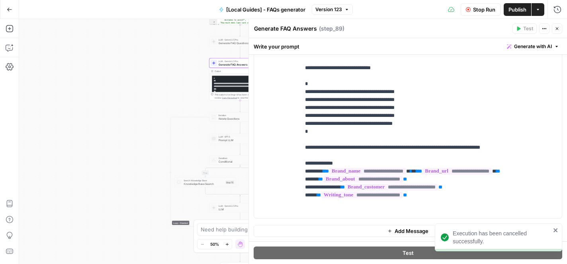
click at [482, 11] on span "Stop Run" at bounding box center [484, 10] width 22 height 8
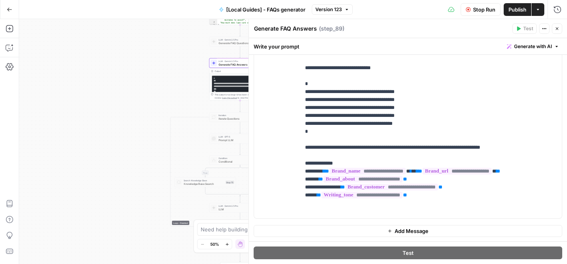
click at [557, 31] on button "Close" at bounding box center [557, 28] width 10 height 10
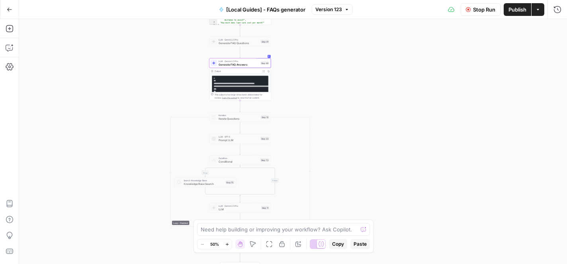
click at [483, 12] on span "Stop Run" at bounding box center [484, 10] width 22 height 8
click at [341, 9] on span "Version 123" at bounding box center [328, 9] width 27 height 7
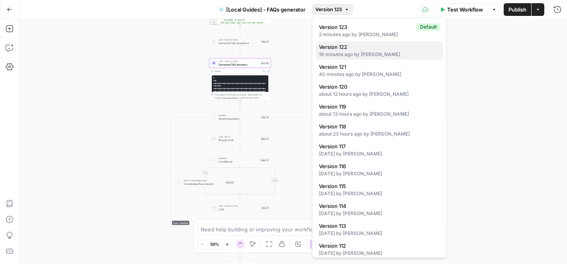
click at [344, 57] on div "19 minutes ago by Teri Valenzuela" at bounding box center [379, 54] width 121 height 7
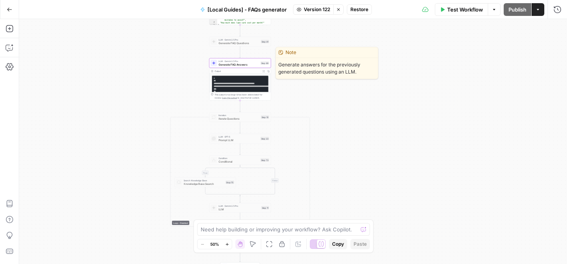
click at [233, 62] on span "LLM · Gemini 2.5 Pro" at bounding box center [239, 61] width 40 height 3
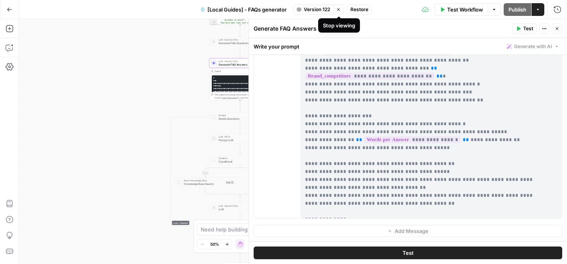
click at [337, 9] on icon "button" at bounding box center [338, 9] width 5 height 5
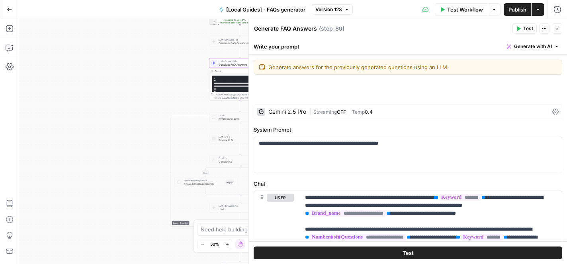
click at [341, 7] on span "Version 123" at bounding box center [328, 9] width 27 height 7
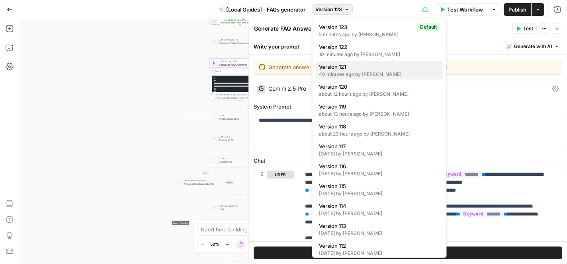
click at [353, 73] on div "40 minutes ago by Teri Valenzuela" at bounding box center [379, 74] width 121 height 7
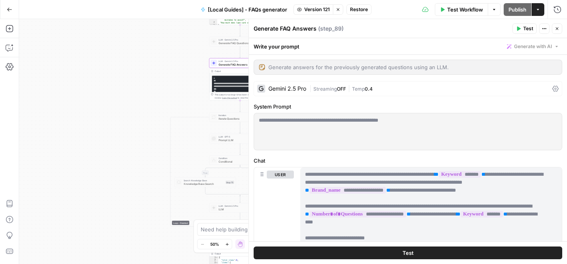
click at [391, 88] on div "| Streaming OFF | Temp 0.4" at bounding box center [429, 89] width 240 height 8
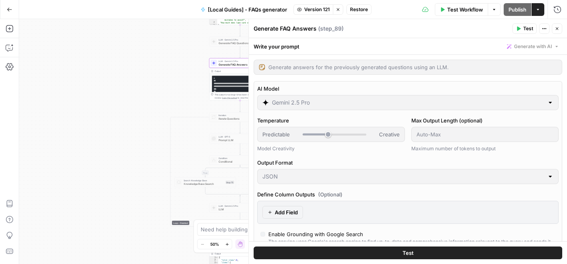
click at [354, 12] on span "Restore" at bounding box center [359, 9] width 18 height 7
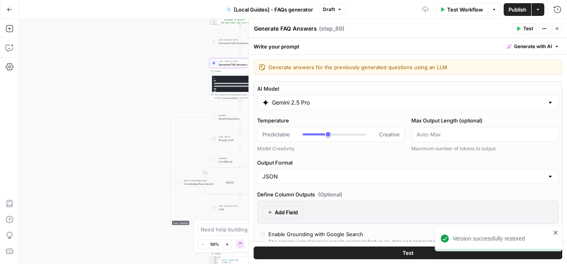
click at [517, 7] on span "Publish" at bounding box center [518, 10] width 18 height 8
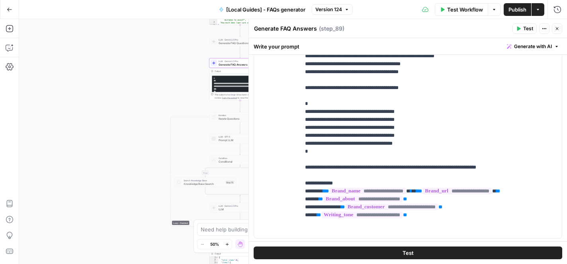
scroll to position [902, 0]
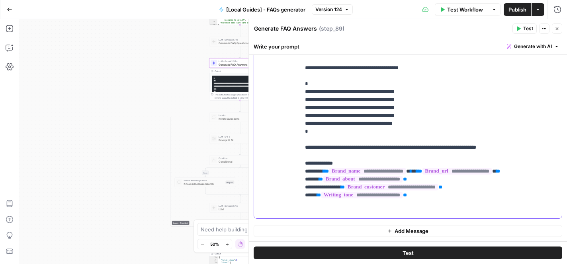
click at [303, 165] on div "**********" at bounding box center [428, 56] width 256 height 325
click at [405, 252] on span "Test" at bounding box center [408, 253] width 11 height 8
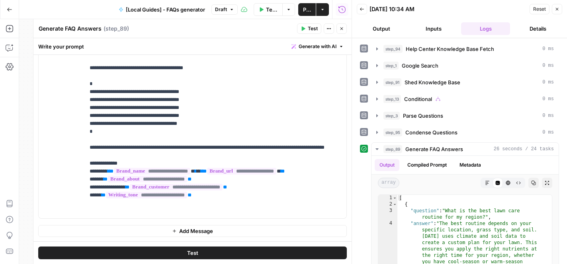
click at [301, 12] on button "Publish" at bounding box center [307, 9] width 18 height 13
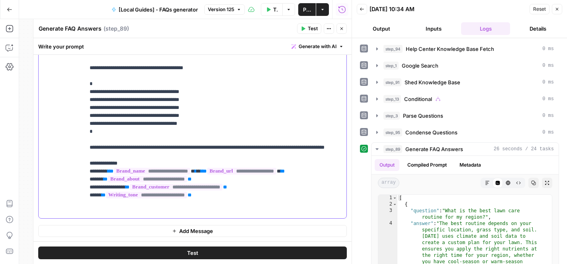
drag, startPoint x: 157, startPoint y: 83, endPoint x: 115, endPoint y: 83, distance: 41.8
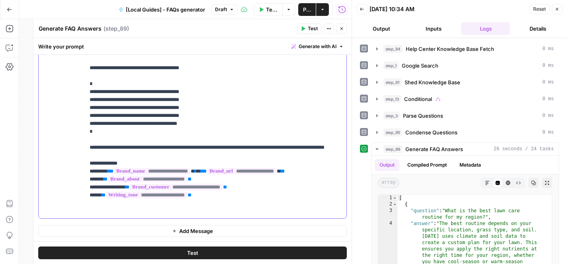
drag, startPoint x: 125, startPoint y: 163, endPoint x: 108, endPoint y: 161, distance: 18.0
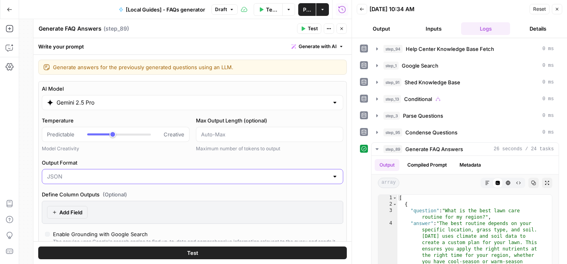
click at [84, 176] on input "Output Format" at bounding box center [188, 177] width 282 height 8
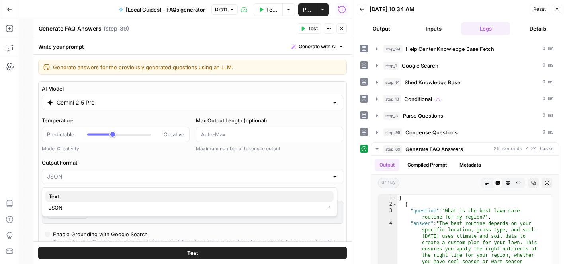
click at [64, 197] on span "Text" at bounding box center [188, 197] width 279 height 8
type input "Text"
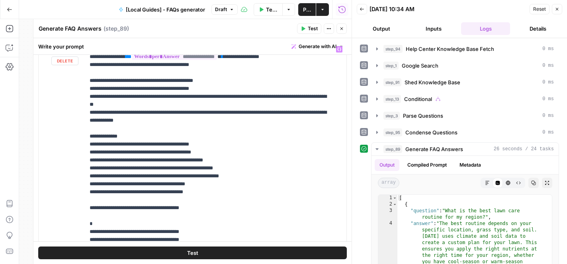
scroll to position [885, 0]
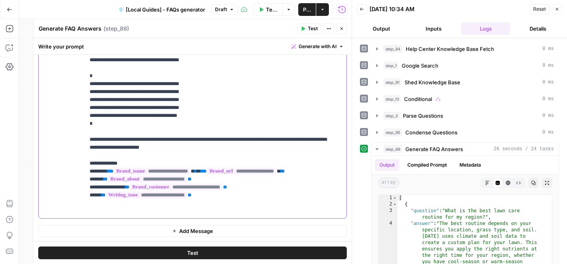
click at [194, 250] on span "Test" at bounding box center [192, 253] width 11 height 8
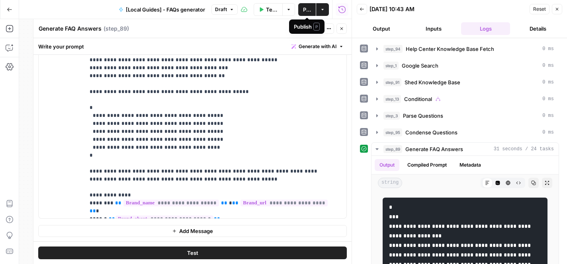
click at [306, 8] on span "Publish" at bounding box center [307, 10] width 8 height 8
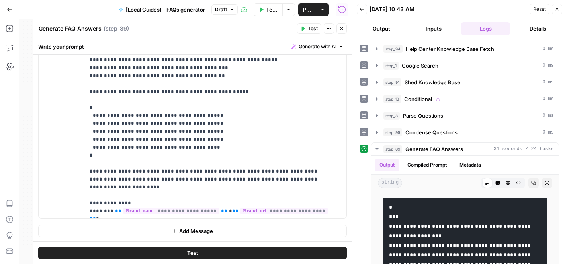
click at [194, 252] on span "Test" at bounding box center [192, 253] width 11 height 8
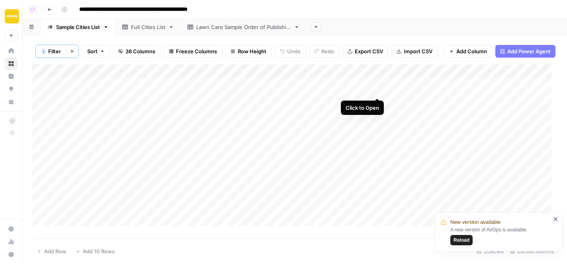
click at [378, 90] on div "Add Column" at bounding box center [294, 149] width 525 height 168
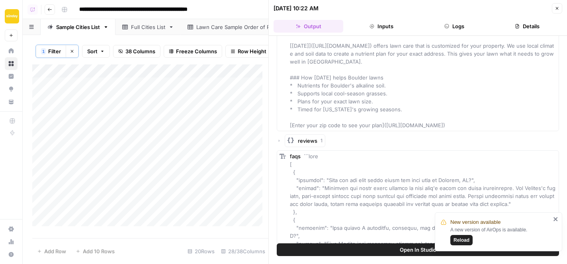
scroll to position [232, 0]
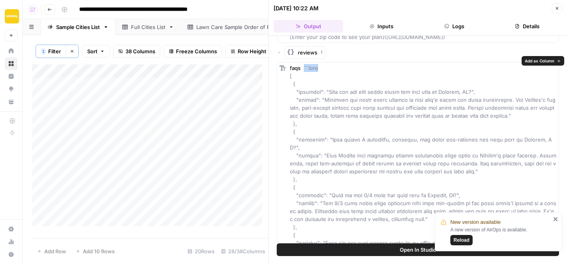
drag, startPoint x: 323, startPoint y: 61, endPoint x: 301, endPoint y: 61, distance: 21.5
click at [301, 64] on div "faqs" at bounding box center [423, 227] width 266 height 327
copy span "```json"
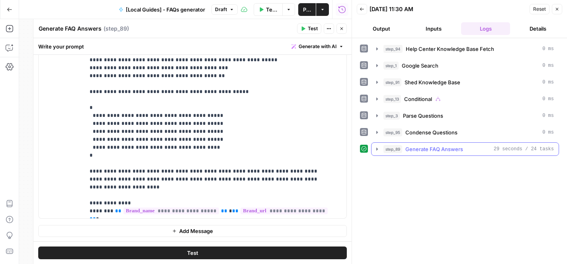
click at [378, 149] on icon "button" at bounding box center [377, 149] width 2 height 3
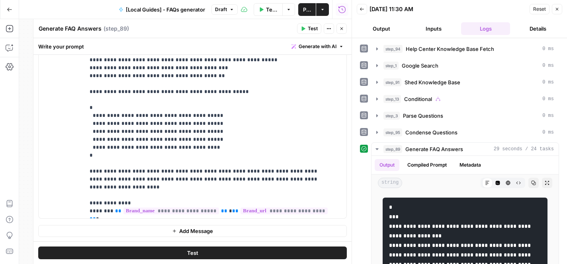
click at [556, 12] on button "Close" at bounding box center [557, 9] width 10 height 10
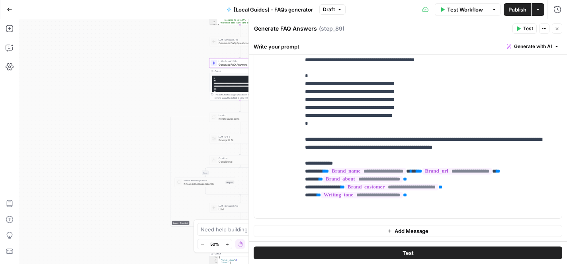
click at [522, 12] on span "Publish" at bounding box center [518, 10] width 18 height 8
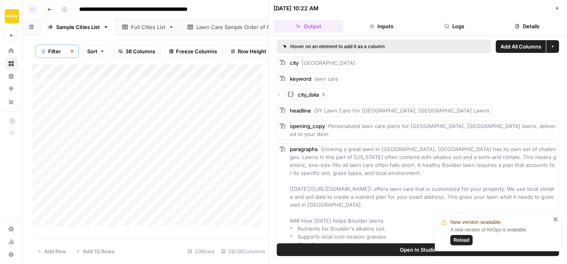
scroll to position [232, 0]
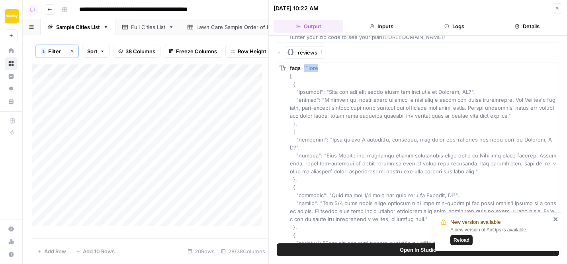
click at [558, 10] on icon "button" at bounding box center [557, 8] width 5 height 5
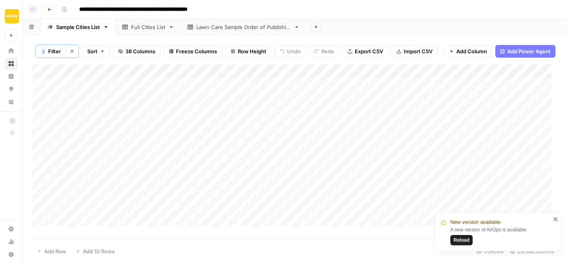
click at [387, 91] on div "Add Column" at bounding box center [294, 149] width 525 height 168
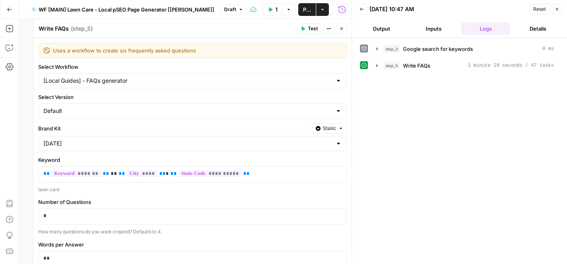
click at [313, 27] on span "Test" at bounding box center [313, 28] width 10 height 7
